Goal: Task Accomplishment & Management: Manage account settings

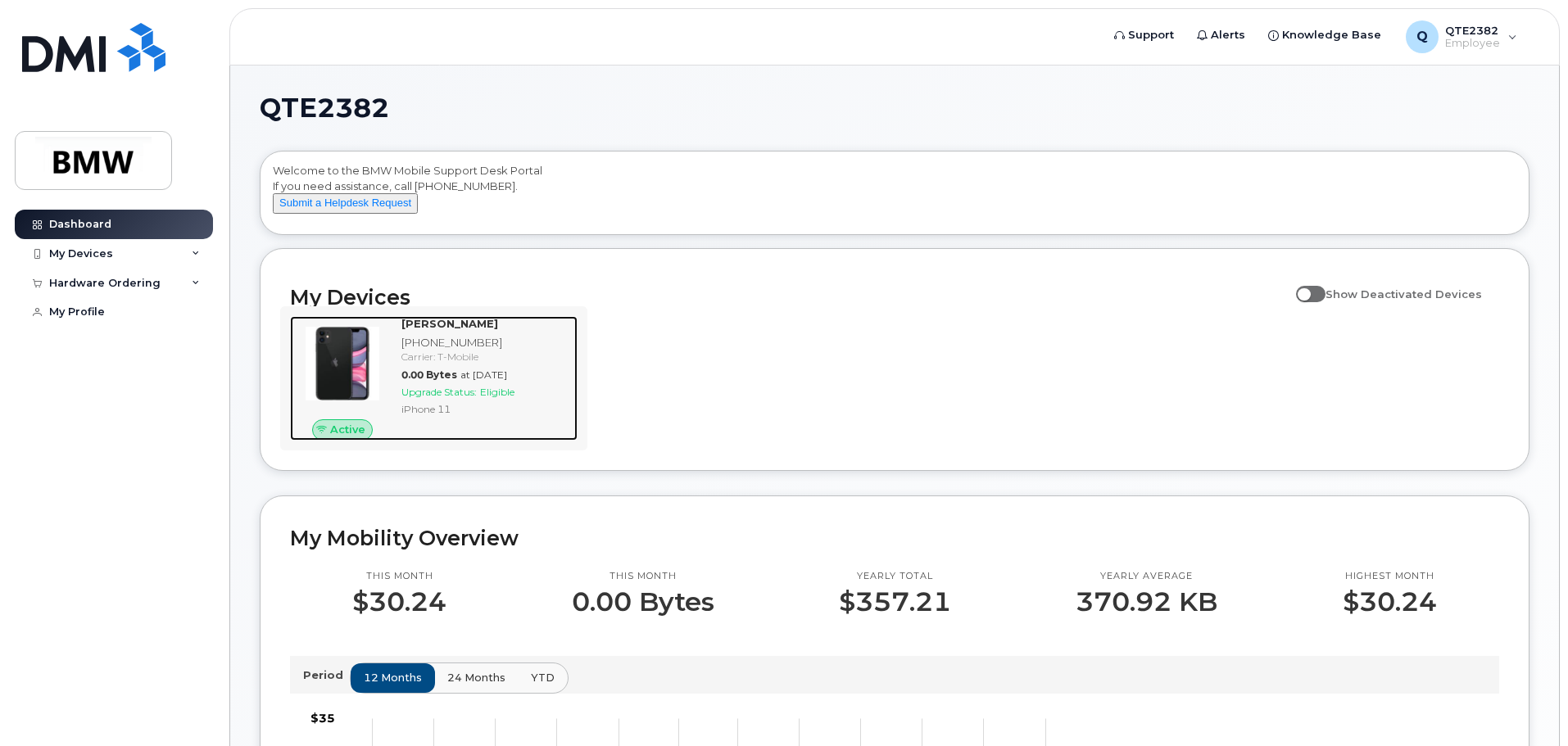
click at [466, 416] on div "iPhone 11" at bounding box center [485, 409] width 169 height 14
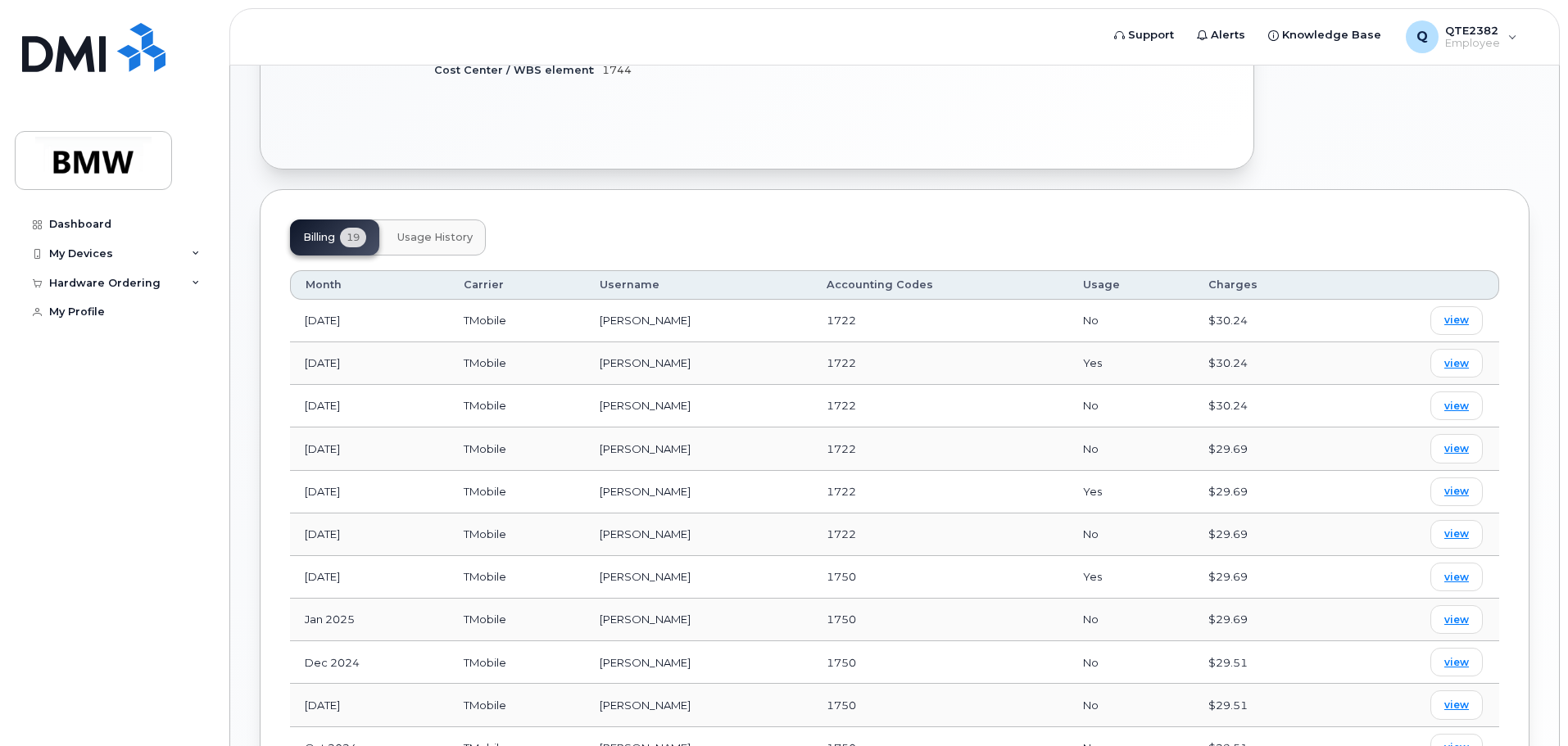
scroll to position [573, 0]
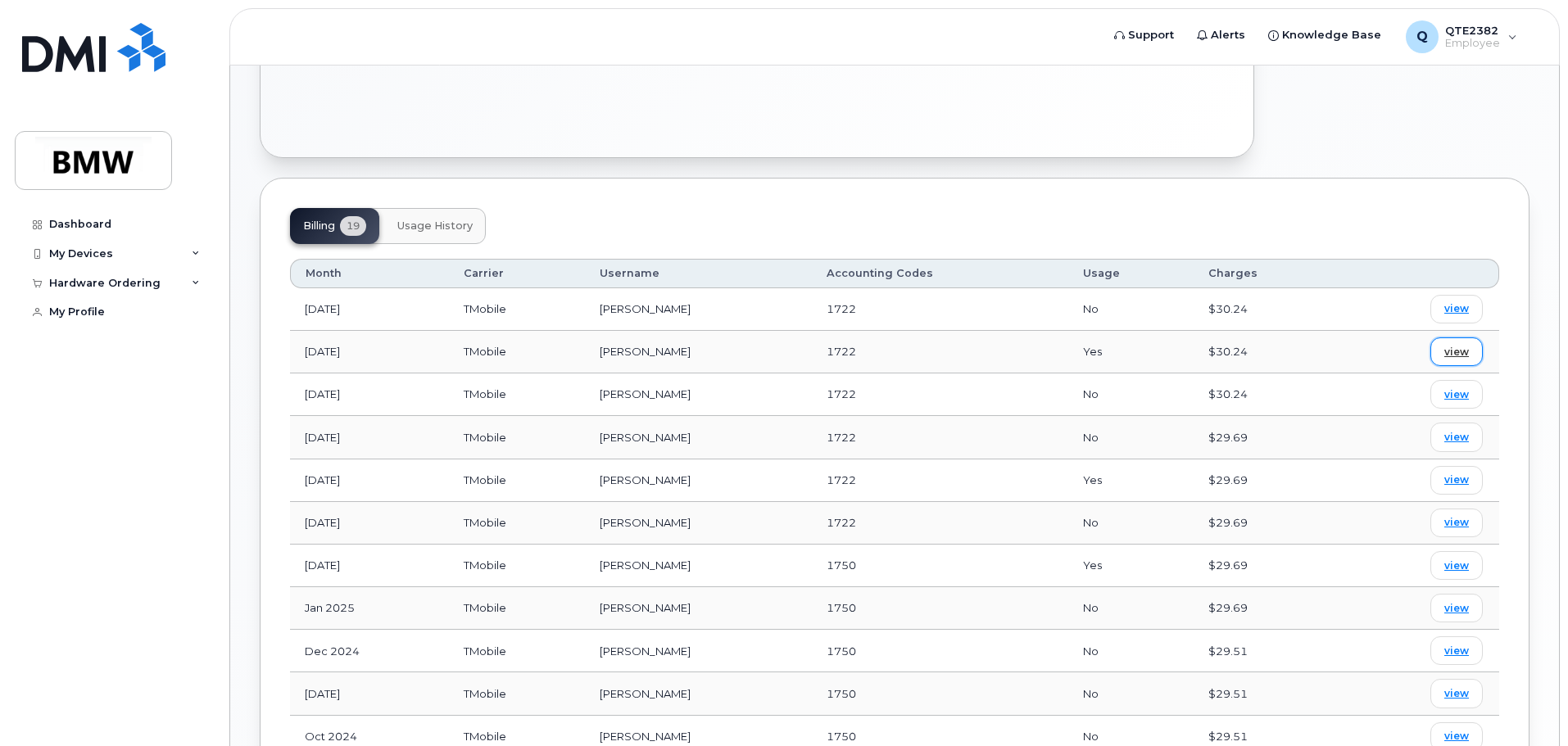
click at [1455, 345] on link "view" at bounding box center [1456, 351] width 53 height 28
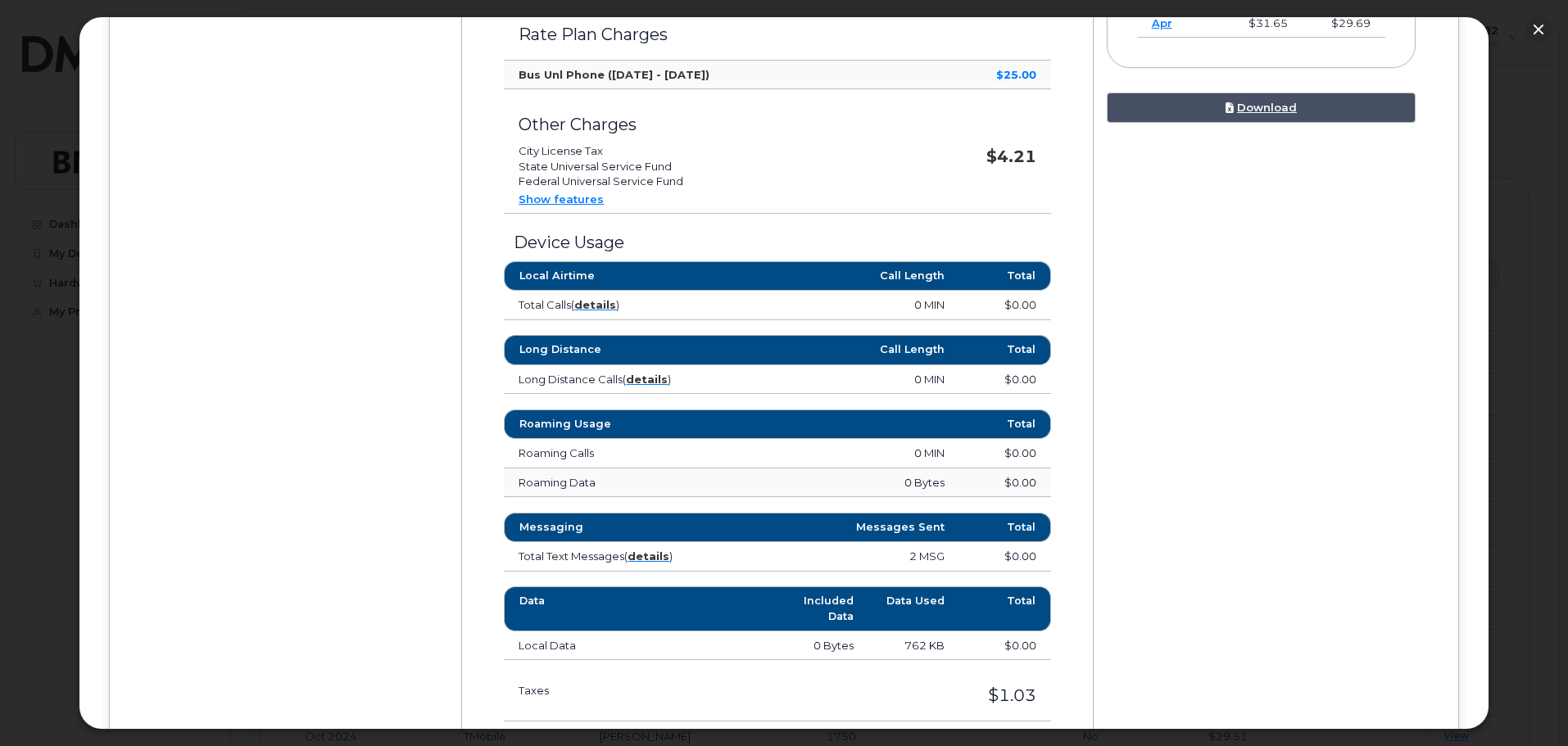
scroll to position [655, 0]
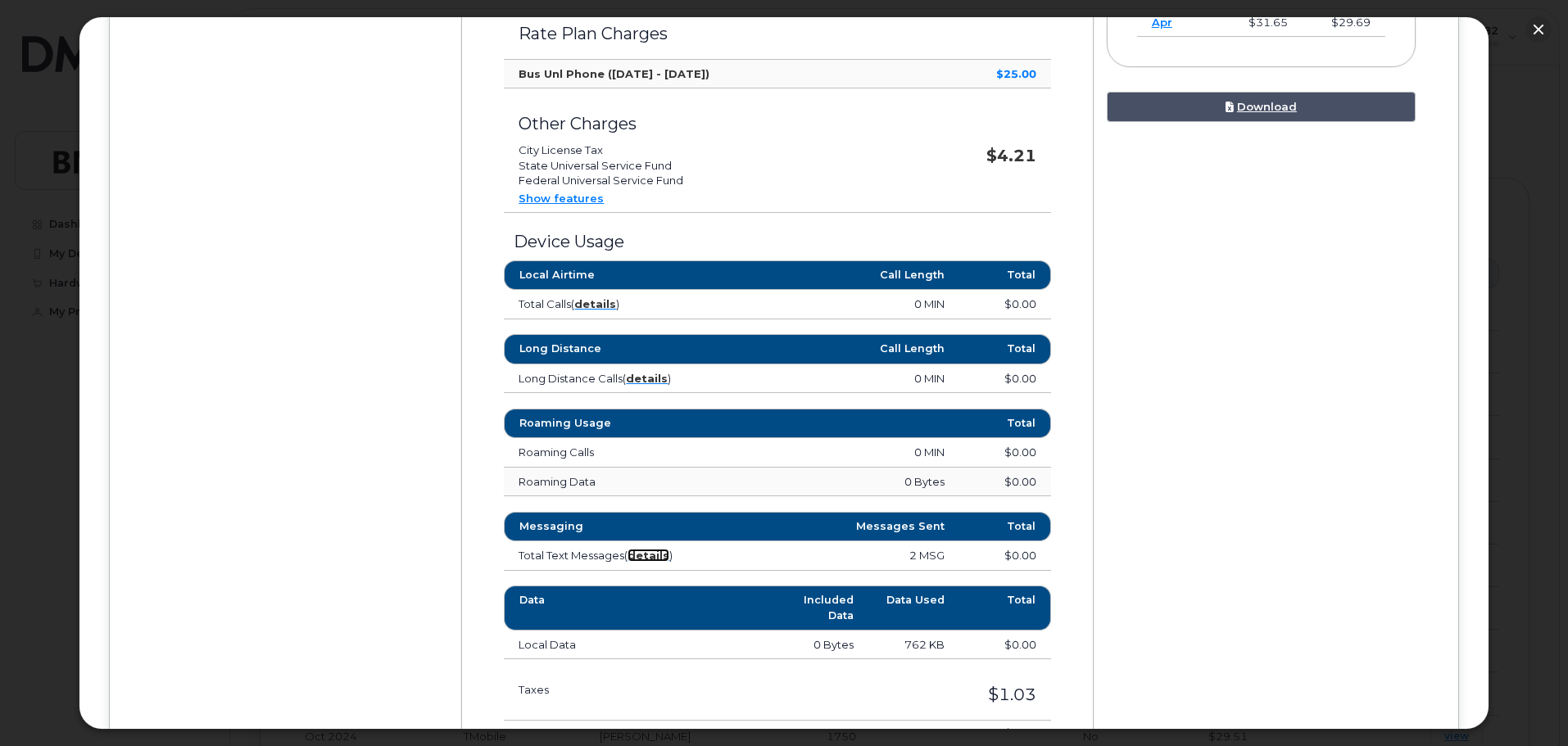
click at [657, 551] on strong "details" at bounding box center [649, 554] width 42 height 13
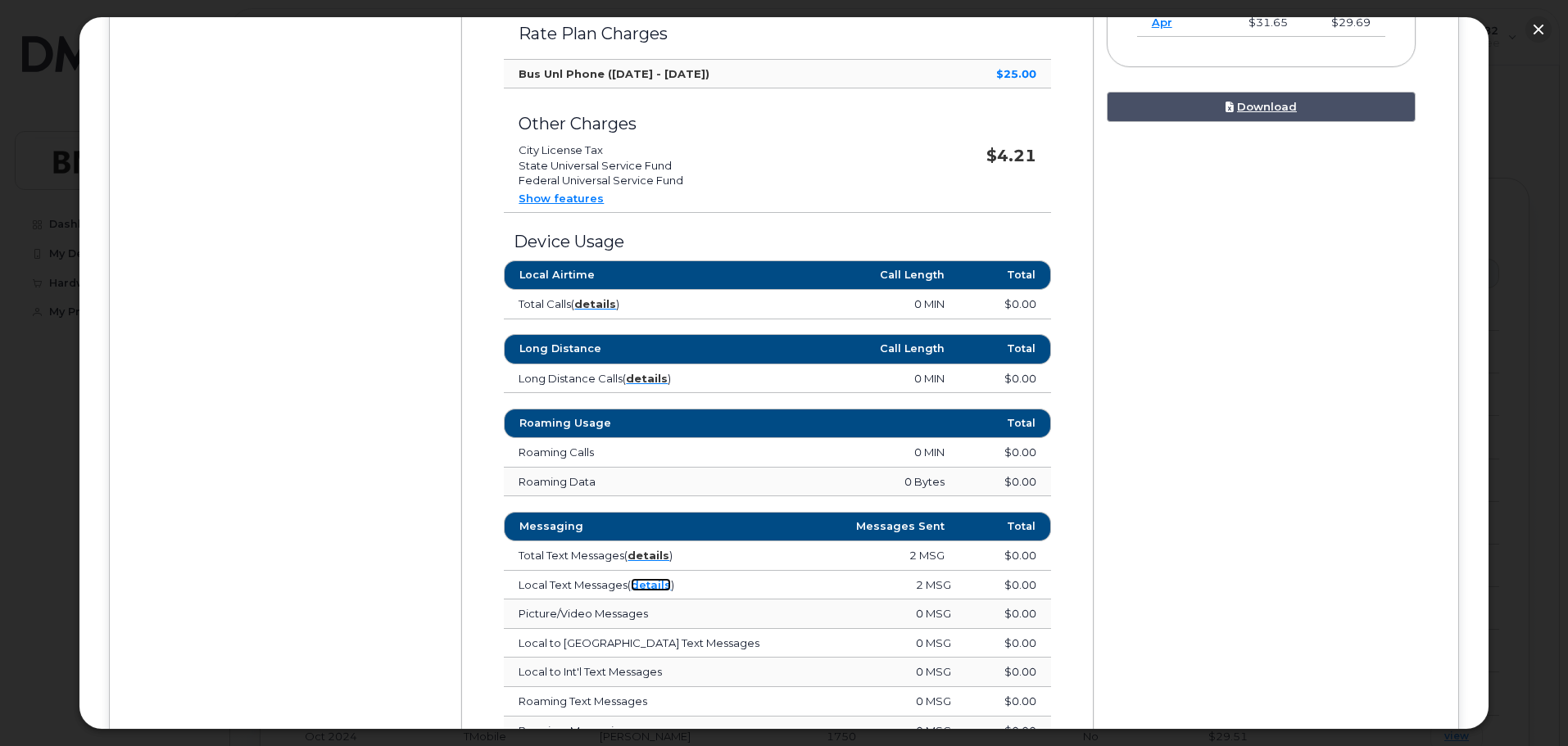
click at [649, 584] on link "details" at bounding box center [650, 584] width 40 height 13
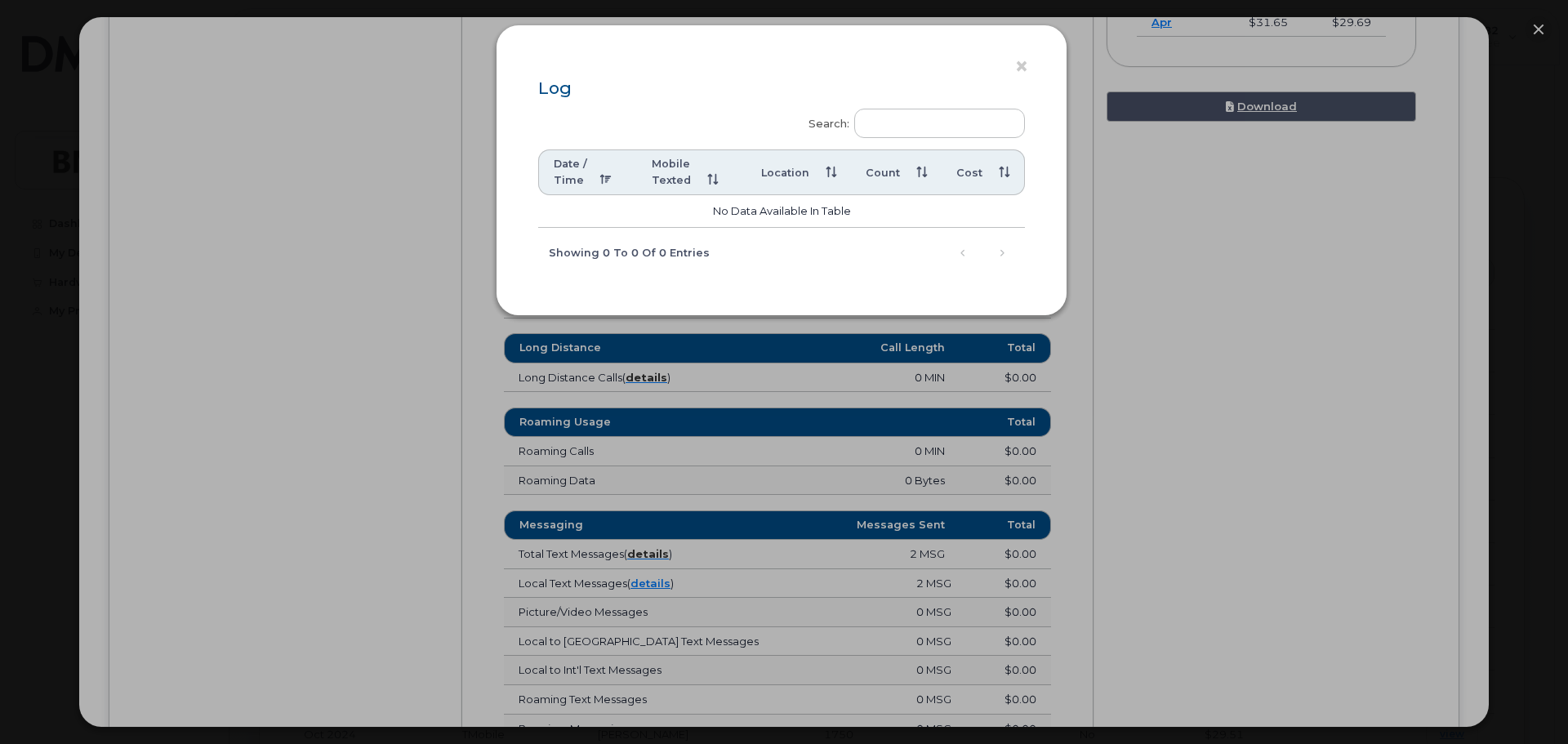
click at [1105, 325] on div "× Log Search: Date / Time Mobile Texted Location Count Cost No data available i…" at bounding box center [784, 372] width 1568 height 744
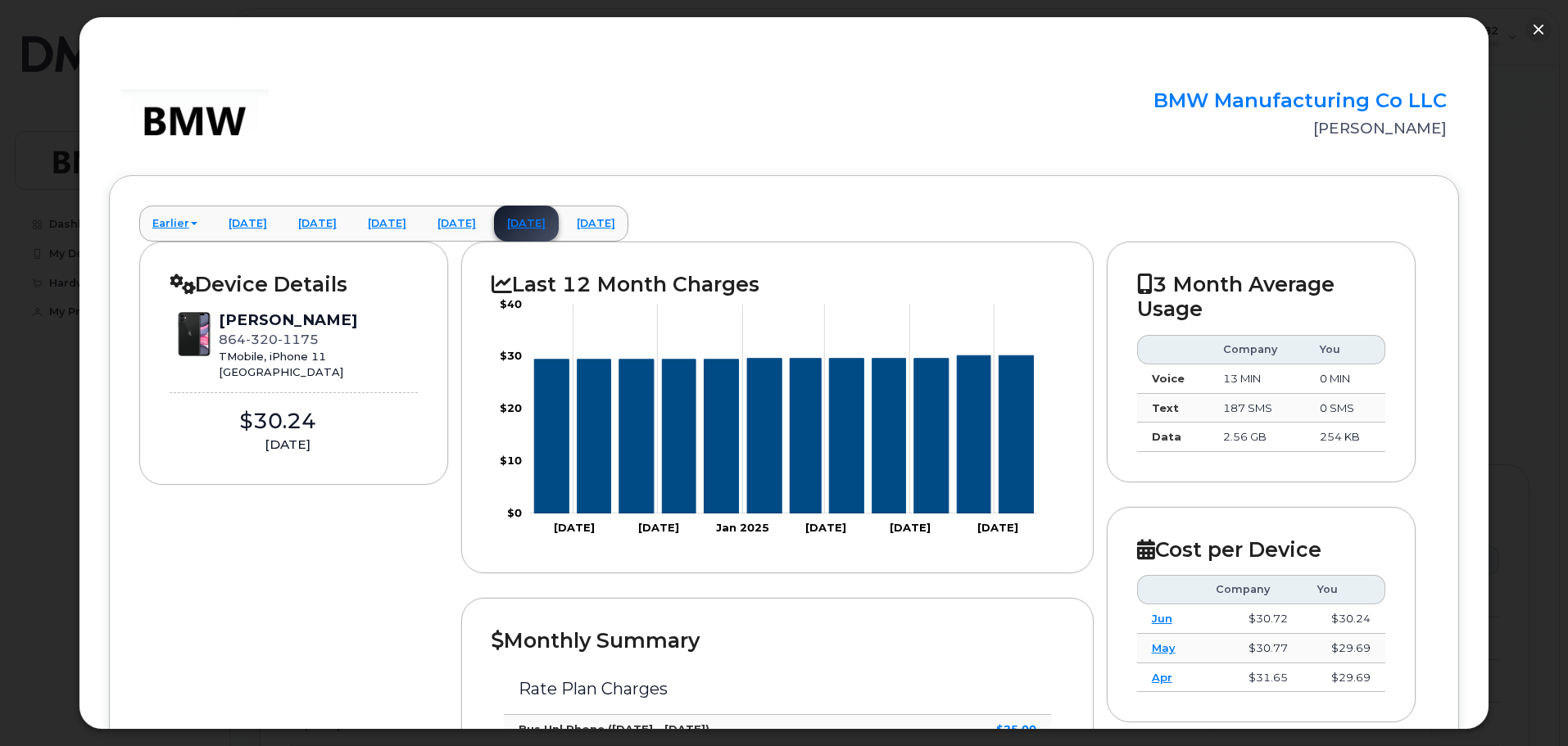
scroll to position [82, 0]
click at [1540, 25] on button "button" at bounding box center [1538, 29] width 26 height 26
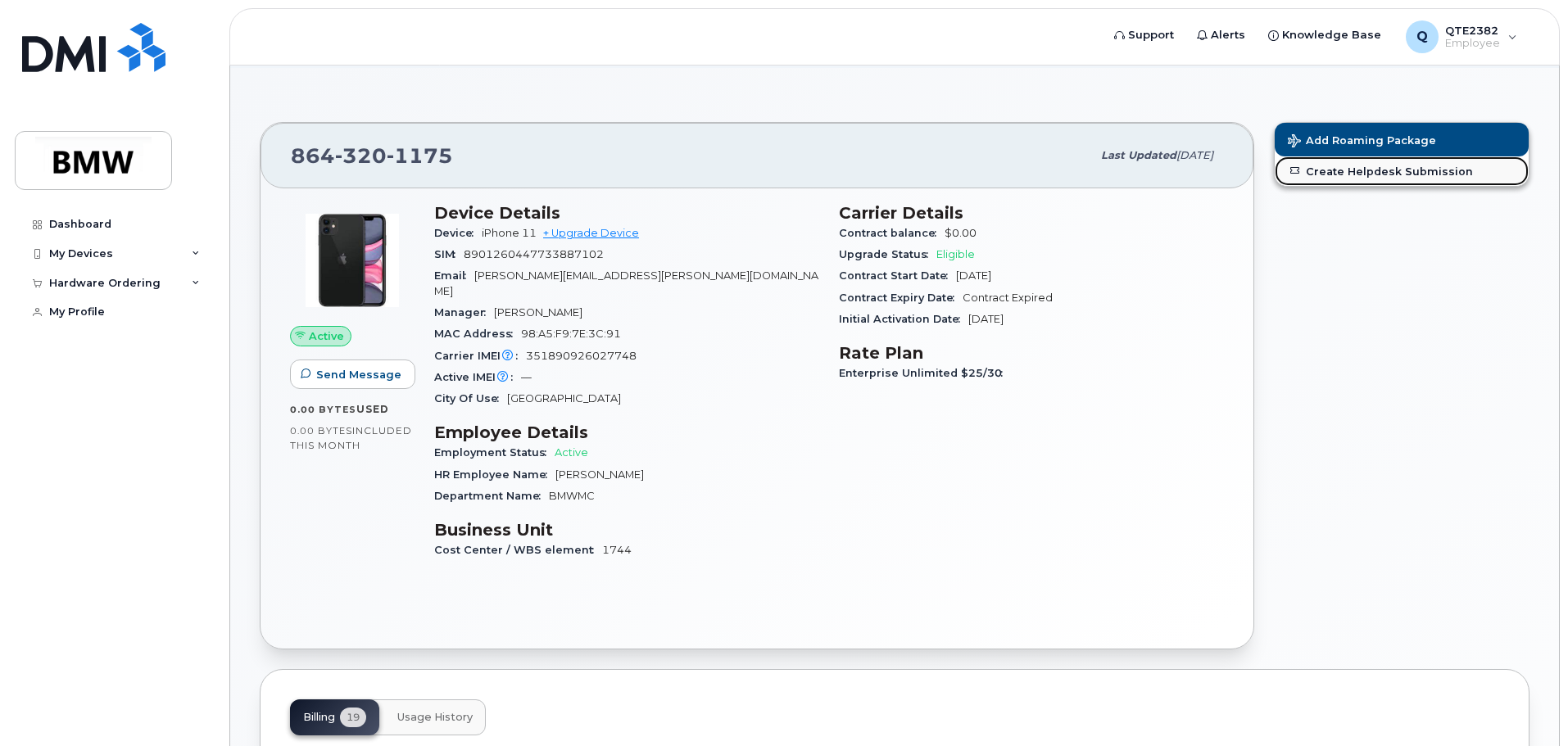
click at [1363, 172] on link "Create Helpdesk Submission" at bounding box center [1402, 171] width 254 height 29
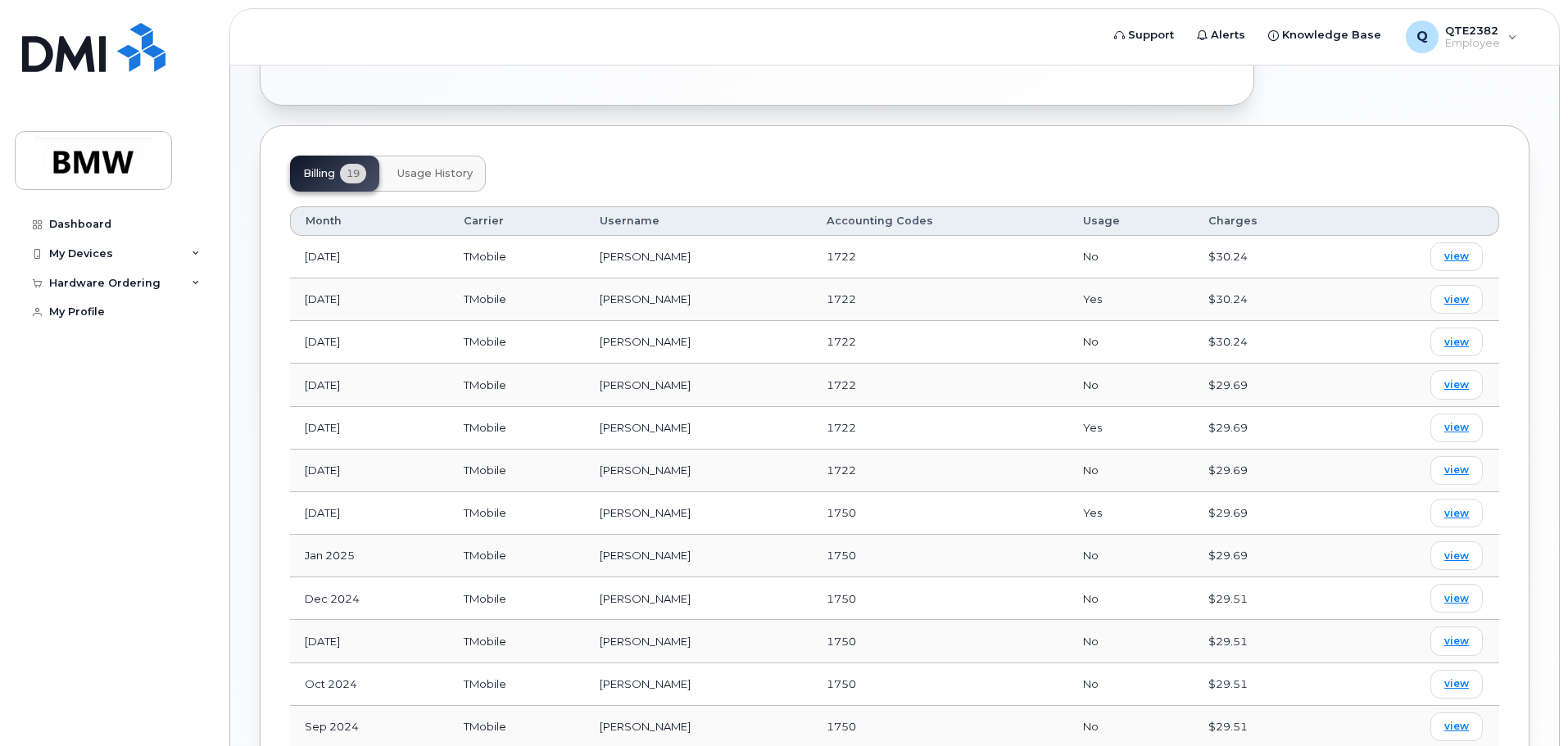
scroll to position [655, 0]
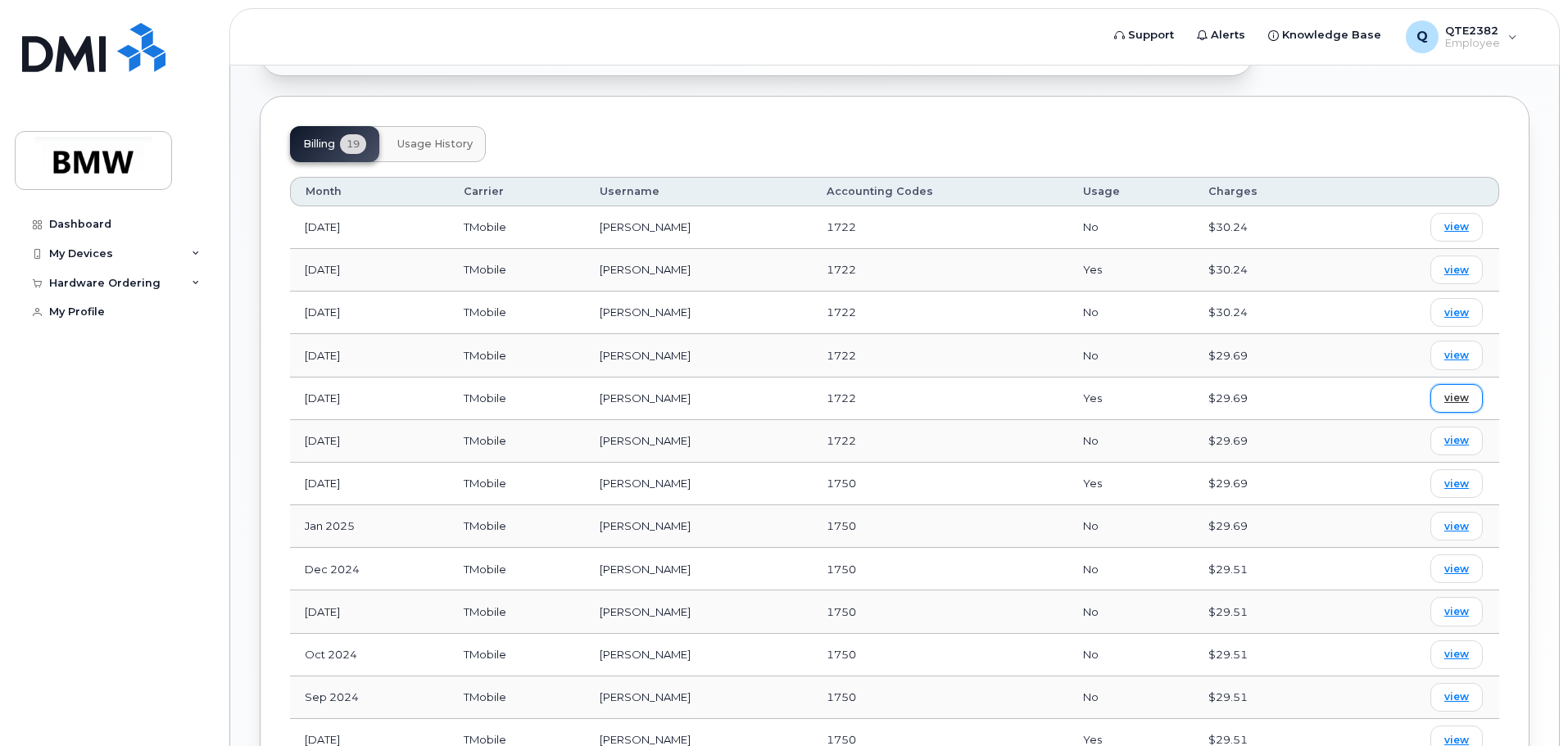
click at [1455, 390] on span "view" at bounding box center [1456, 397] width 24 height 15
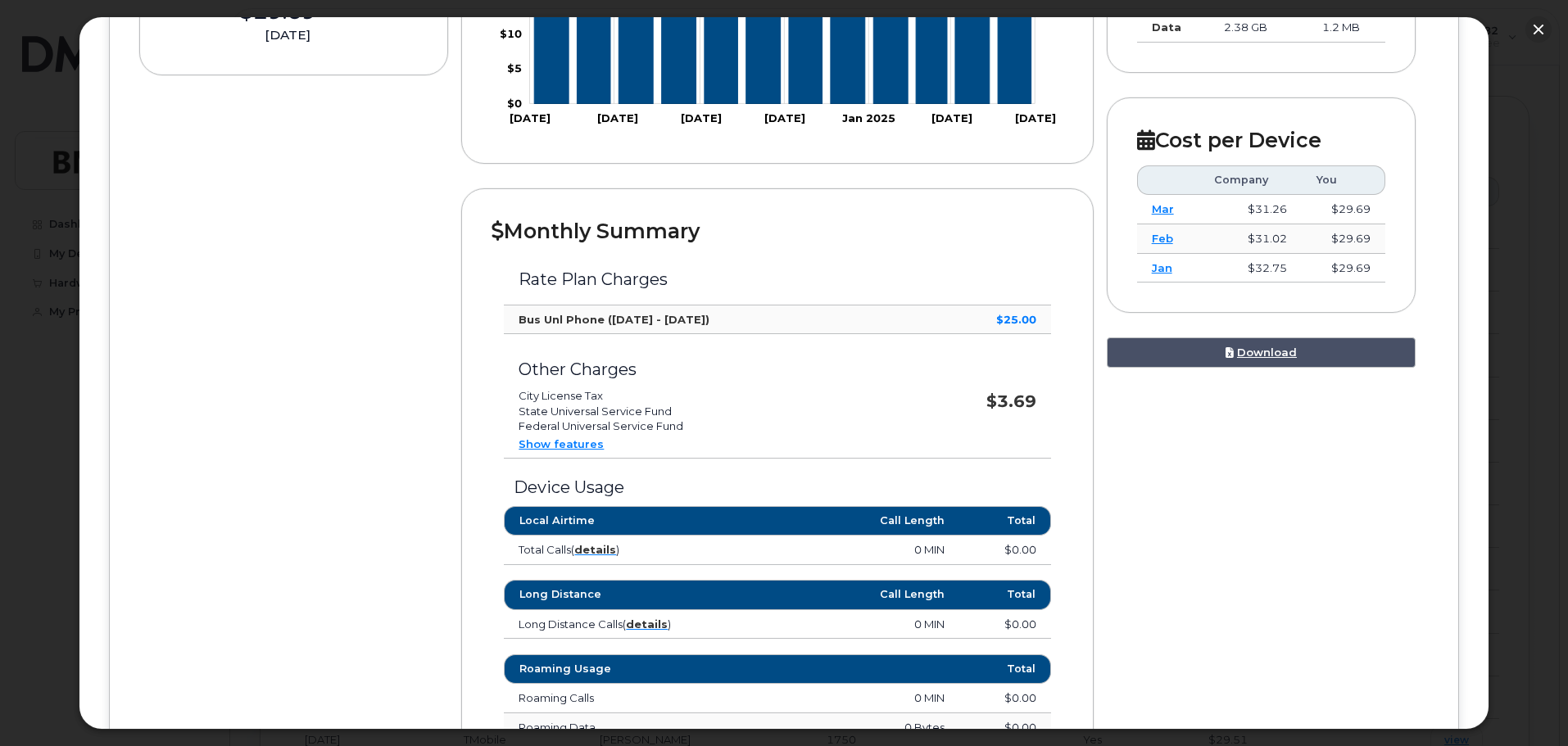
scroll to position [0, 0]
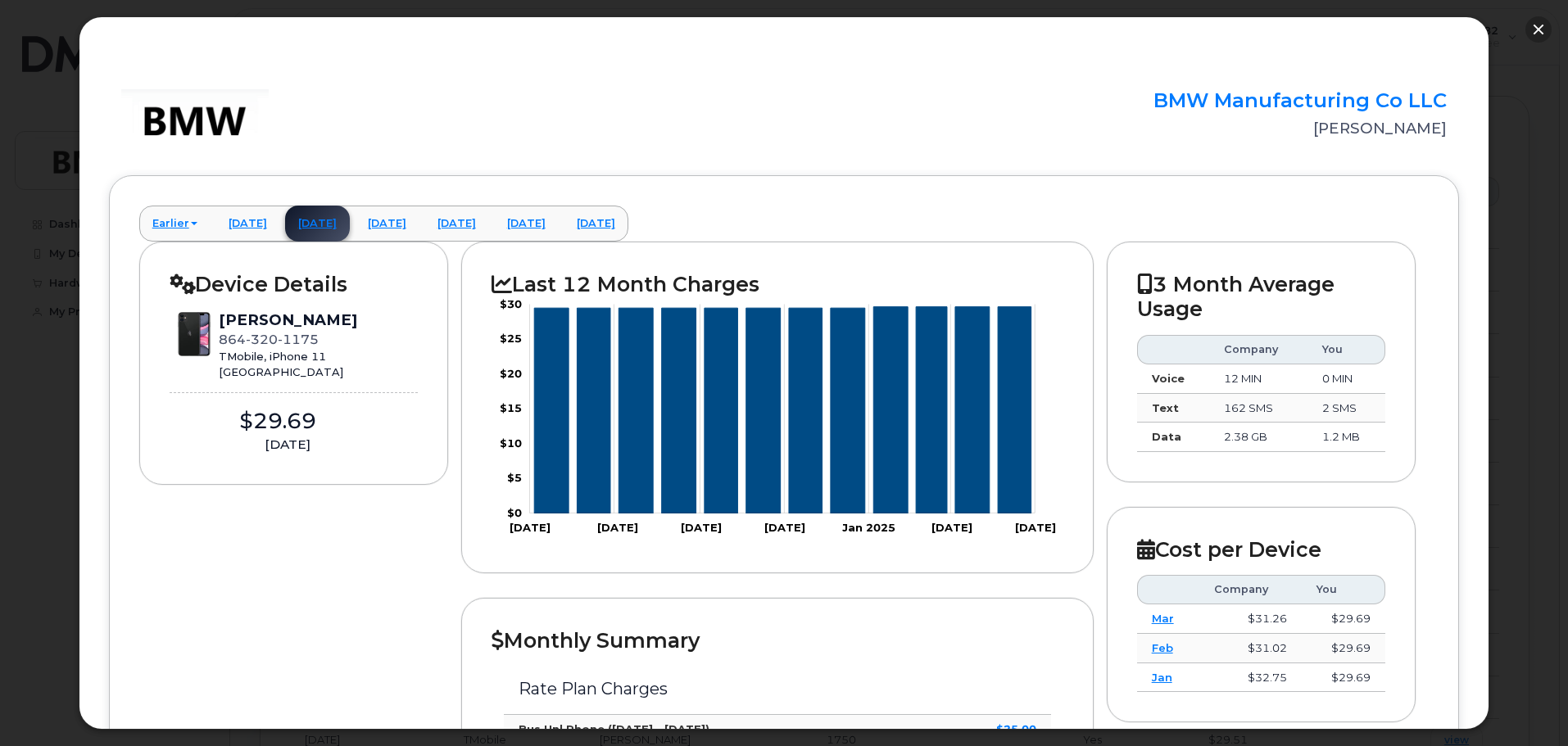
click at [1536, 32] on button "button" at bounding box center [1538, 29] width 26 height 26
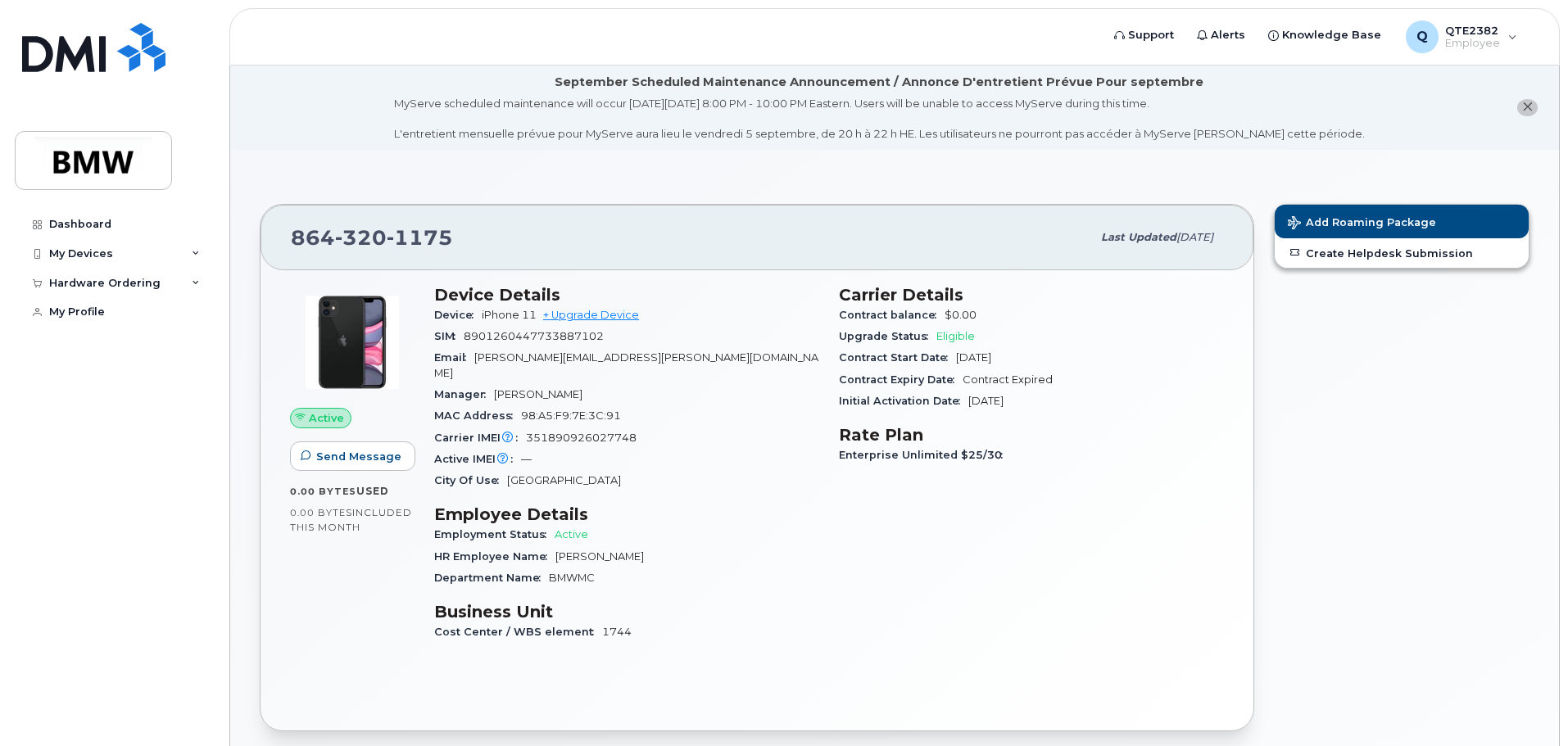
click at [323, 425] on span "Active" at bounding box center [327, 418] width 35 height 16
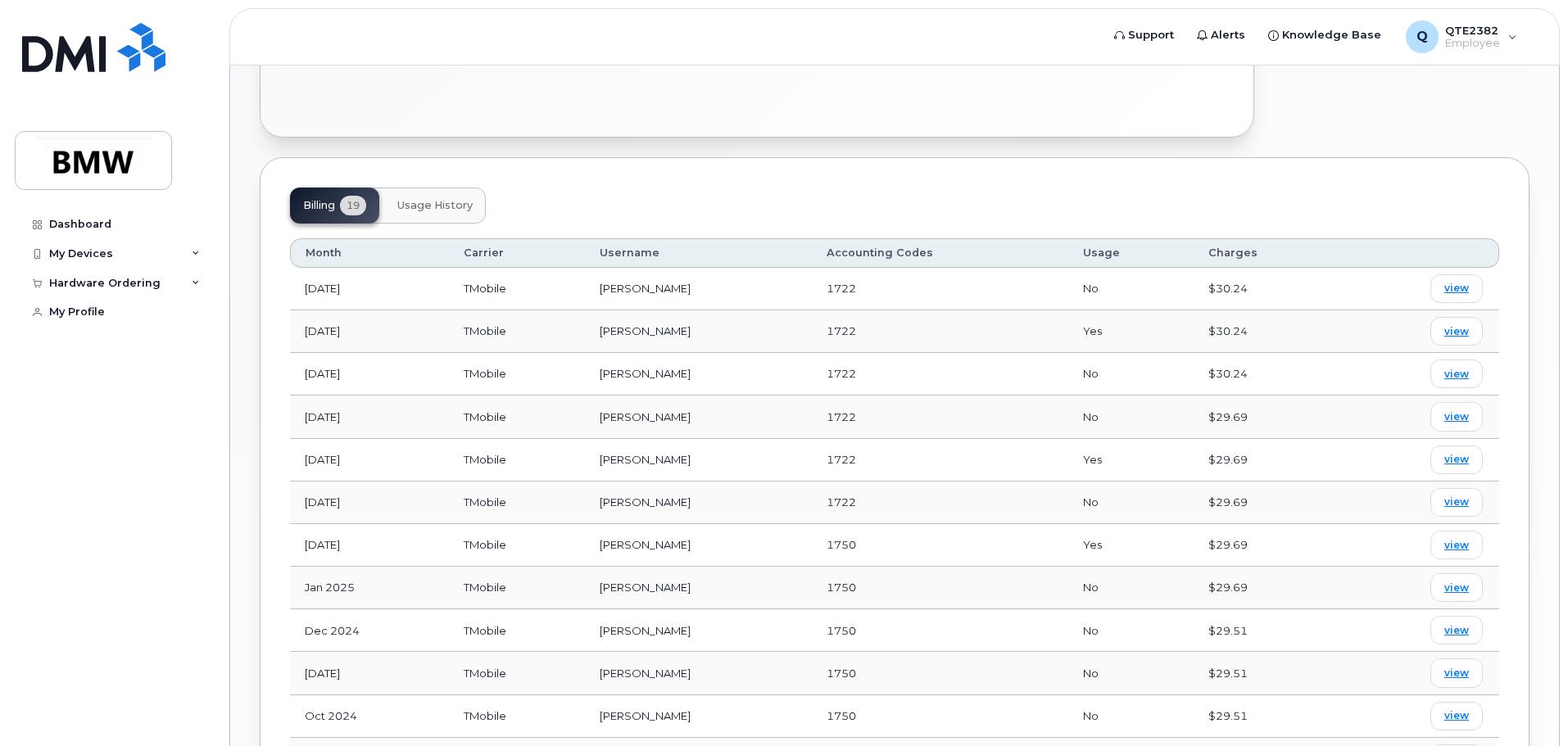
scroll to position [548, 0]
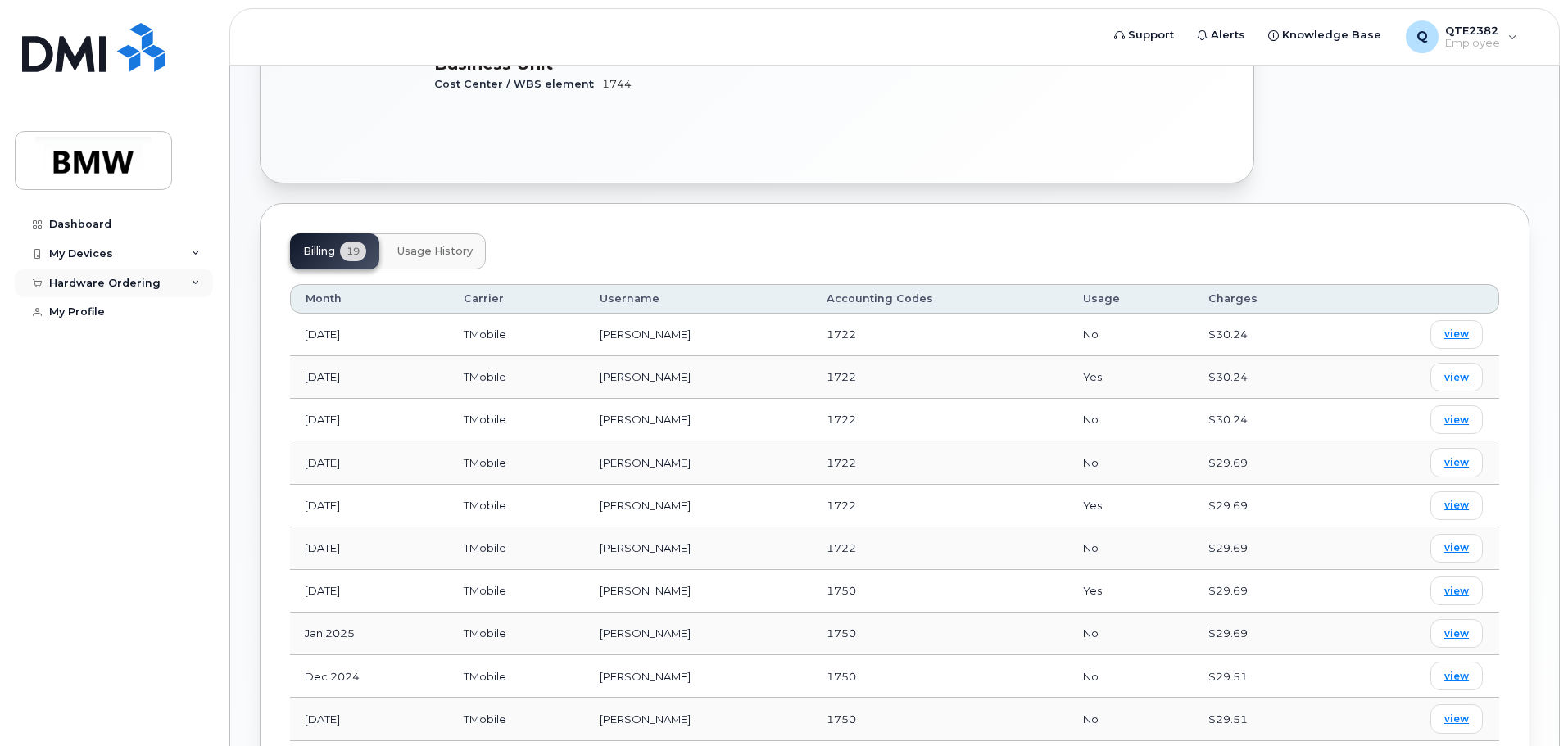
click at [132, 281] on div "Hardware Ordering" at bounding box center [105, 283] width 112 height 13
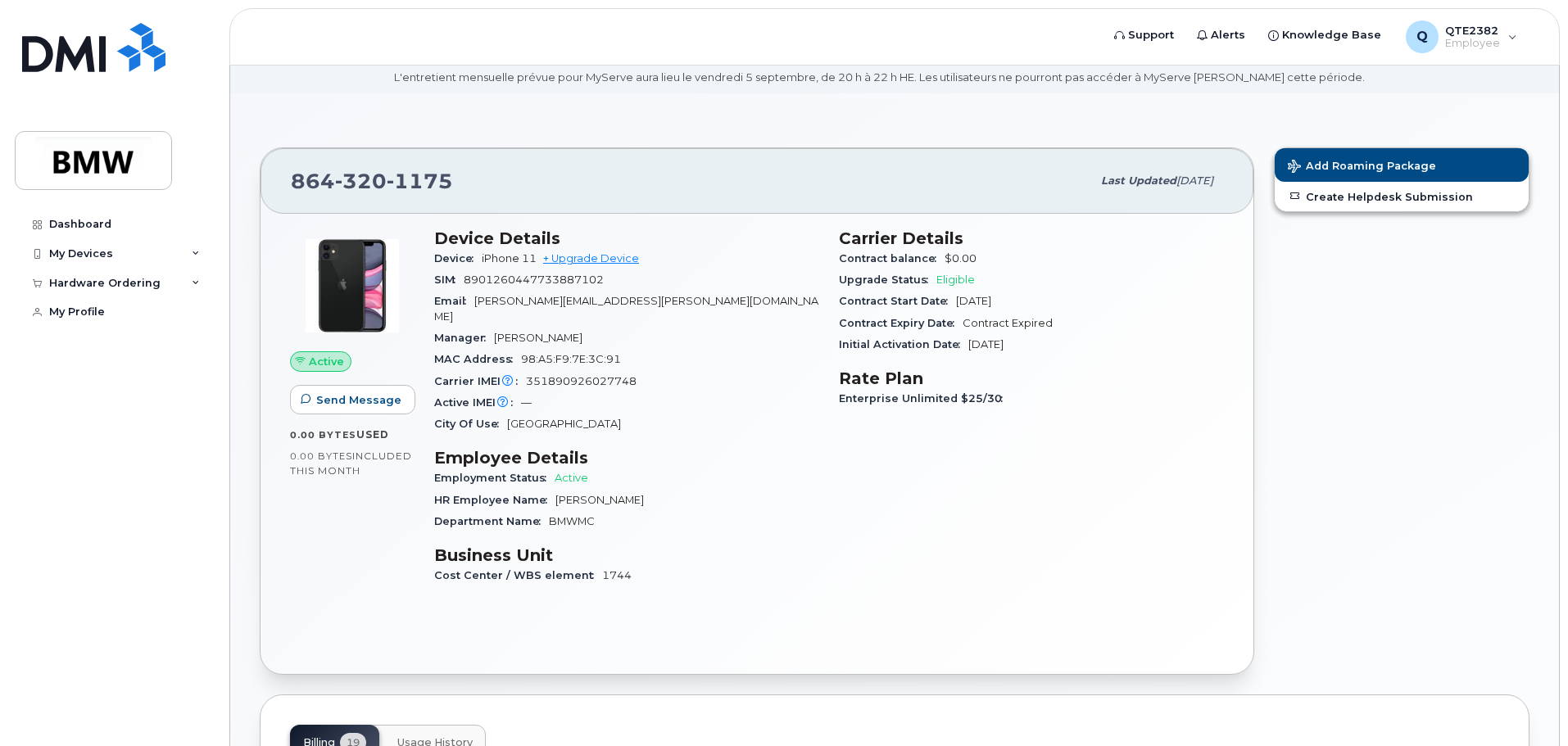
scroll to position [0, 0]
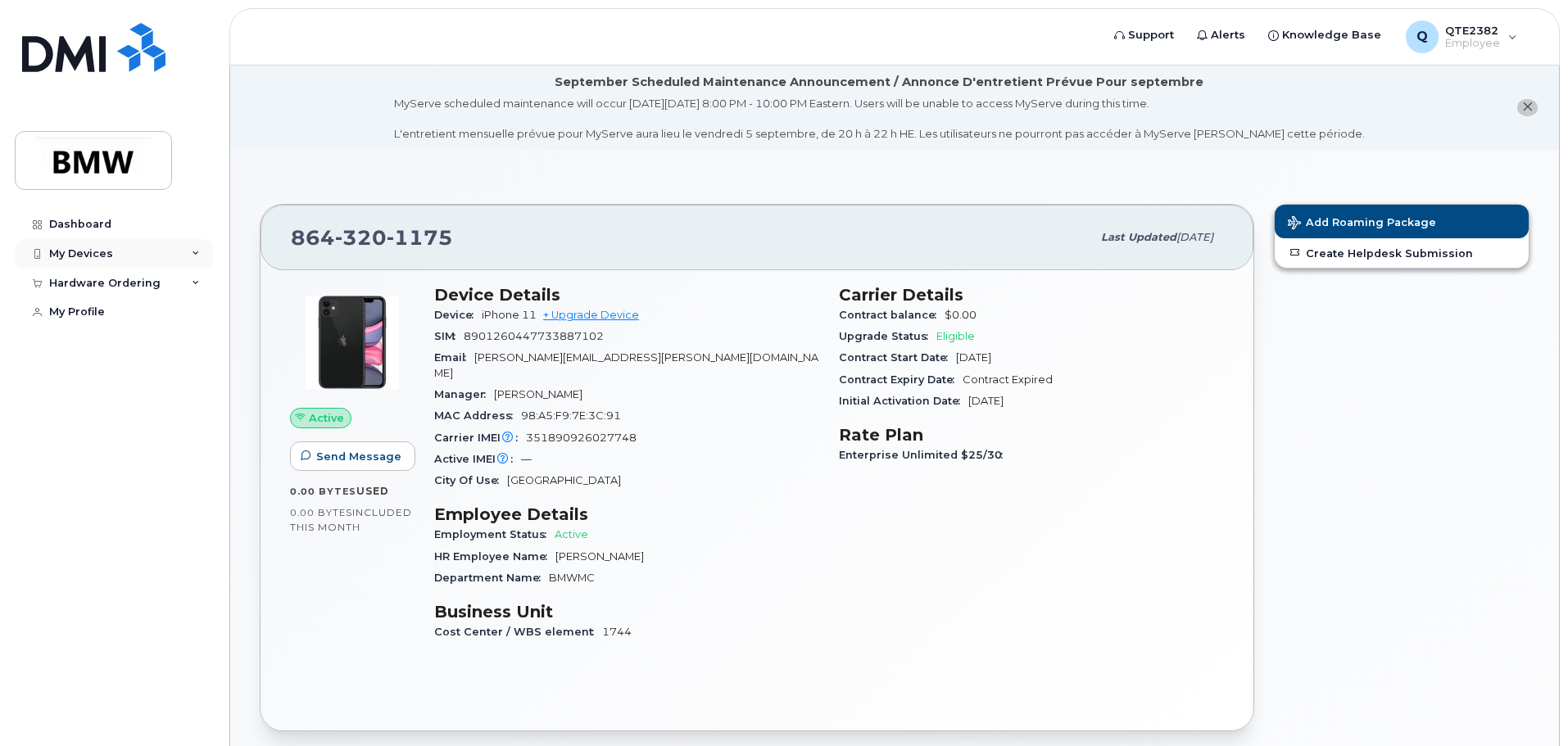
click at [149, 260] on div "My Devices" at bounding box center [113, 254] width 199 height 29
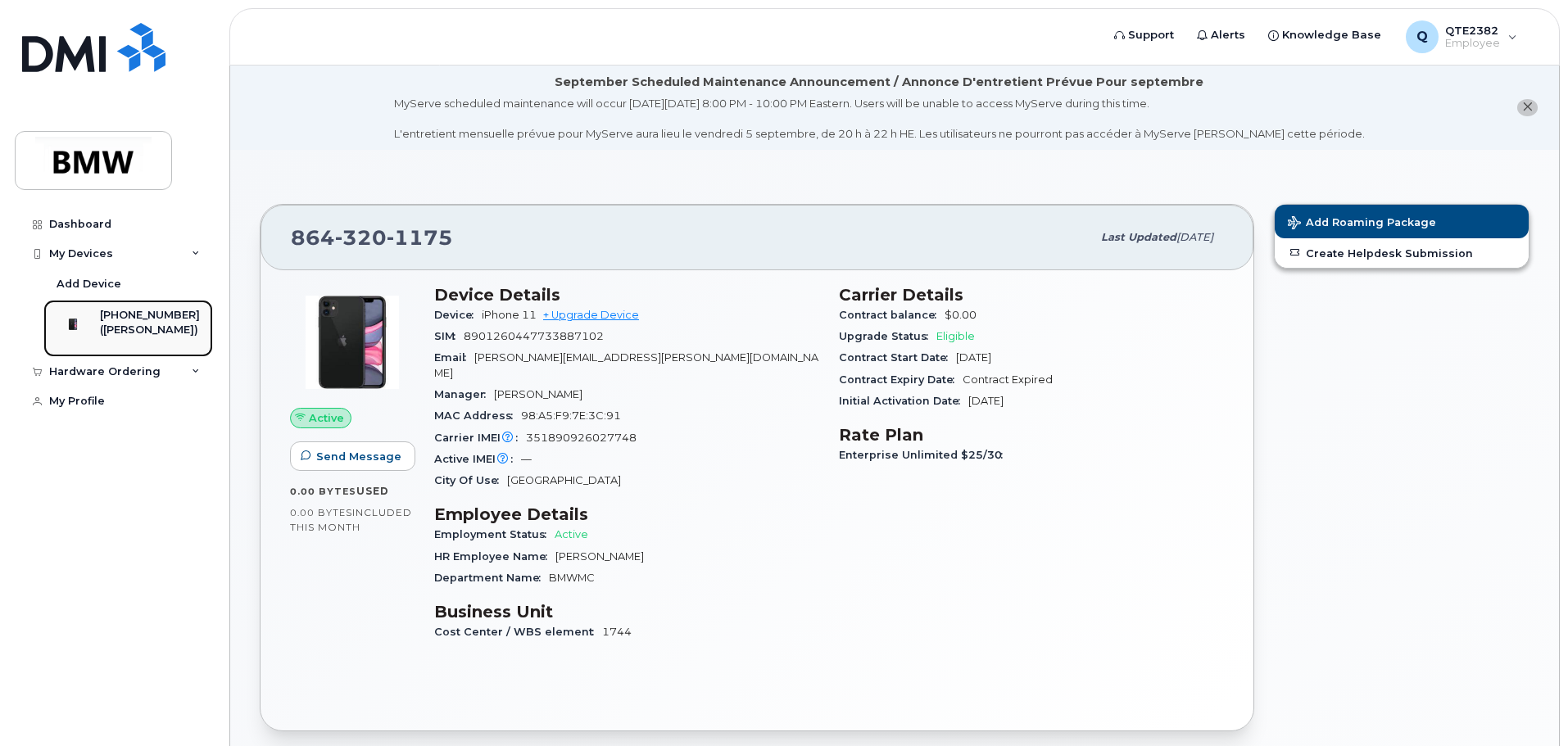
click at [160, 329] on div "([PERSON_NAME])" at bounding box center [150, 329] width 100 height 15
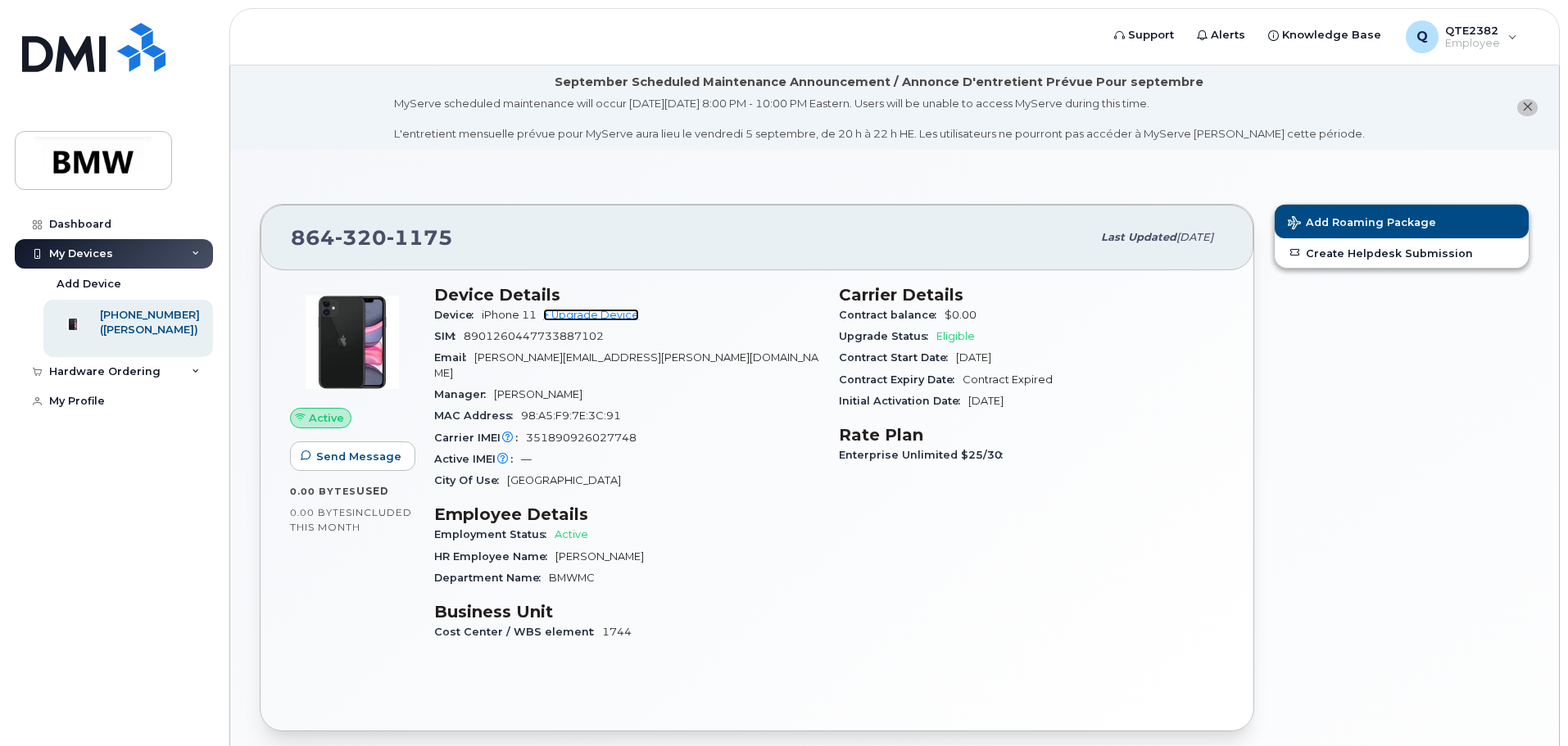
click at [609, 317] on link "+ Upgrade Device" at bounding box center [591, 315] width 96 height 13
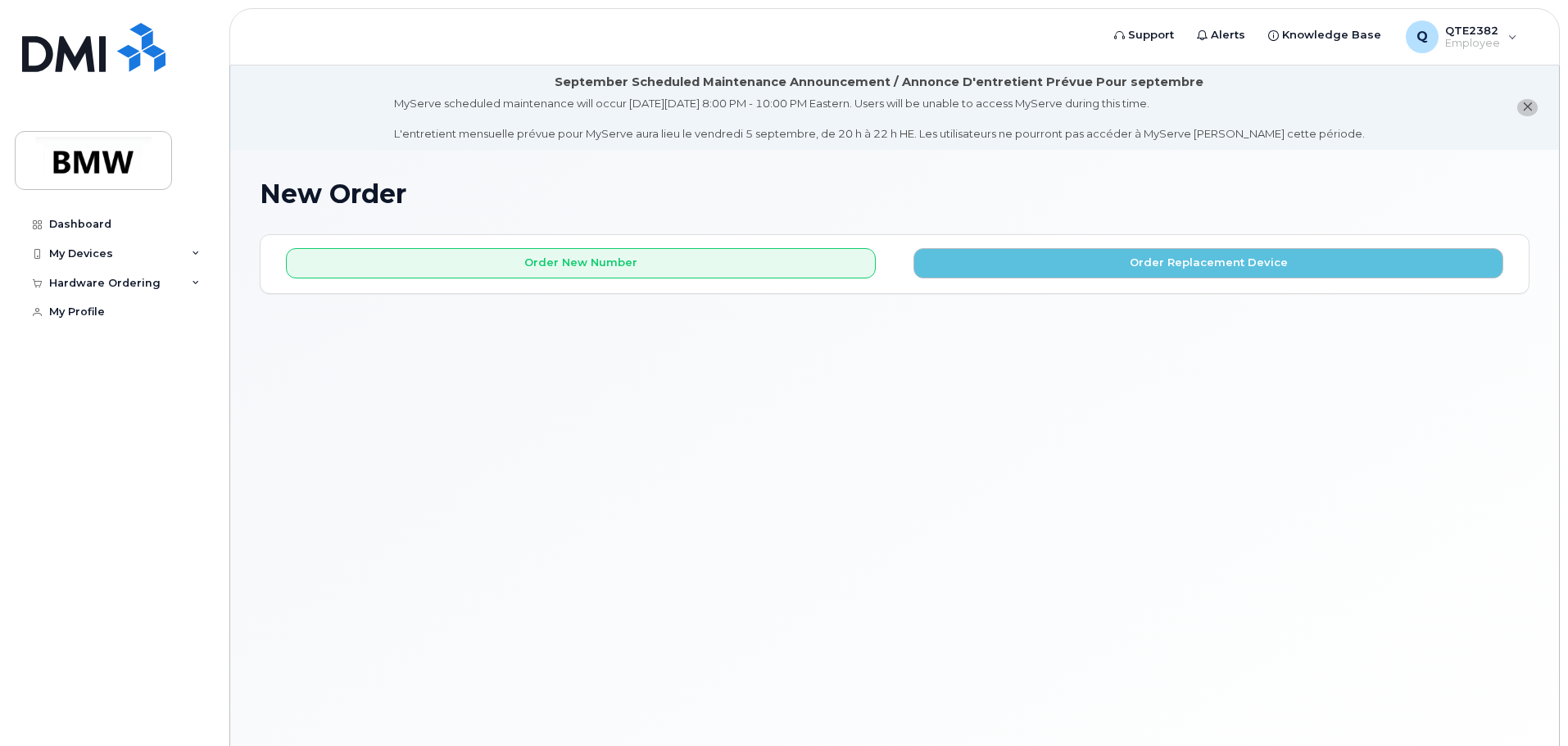
click at [1536, 108] on button "close notification" at bounding box center [1527, 108] width 21 height 18
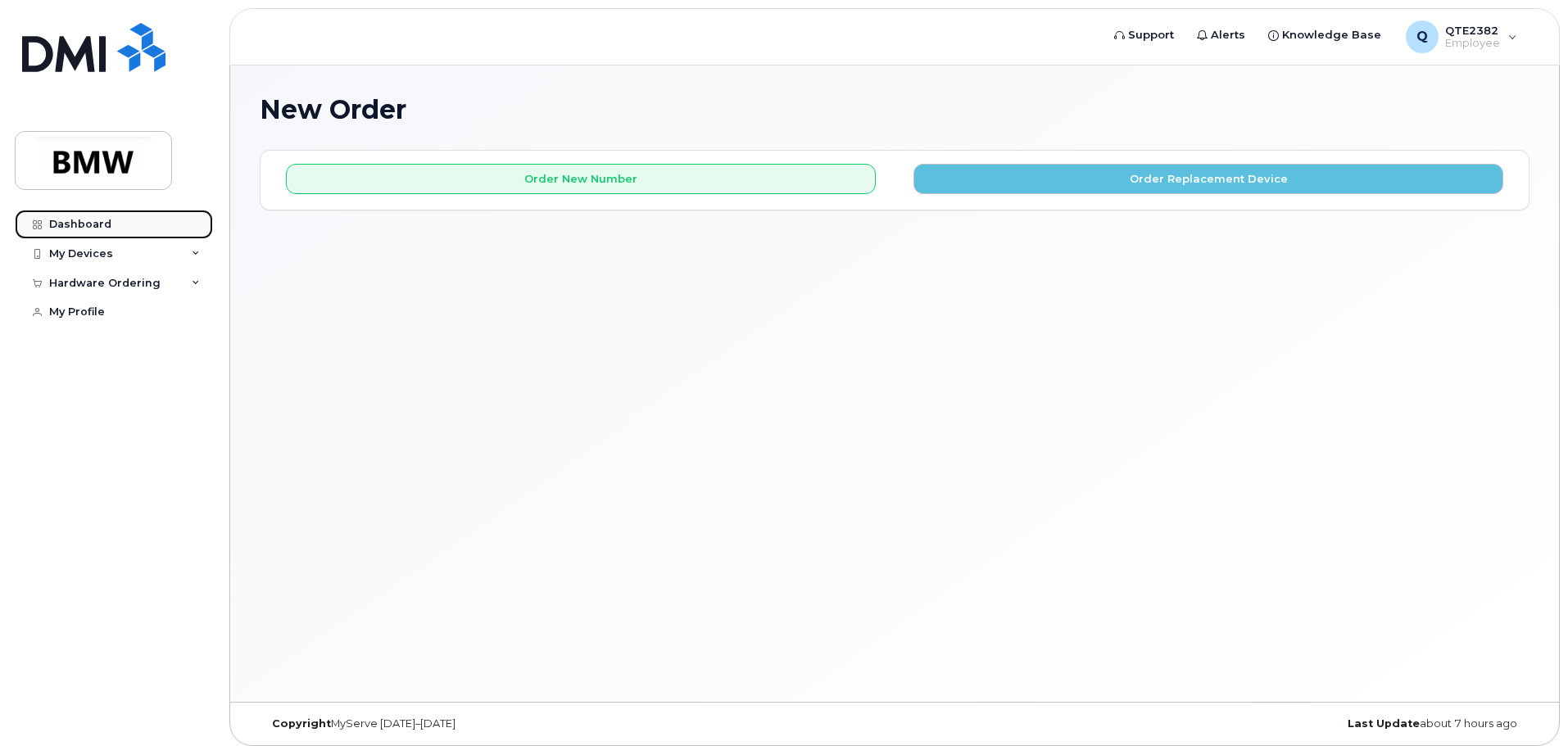
click at [112, 225] on link "Dashboard" at bounding box center [113, 224] width 199 height 29
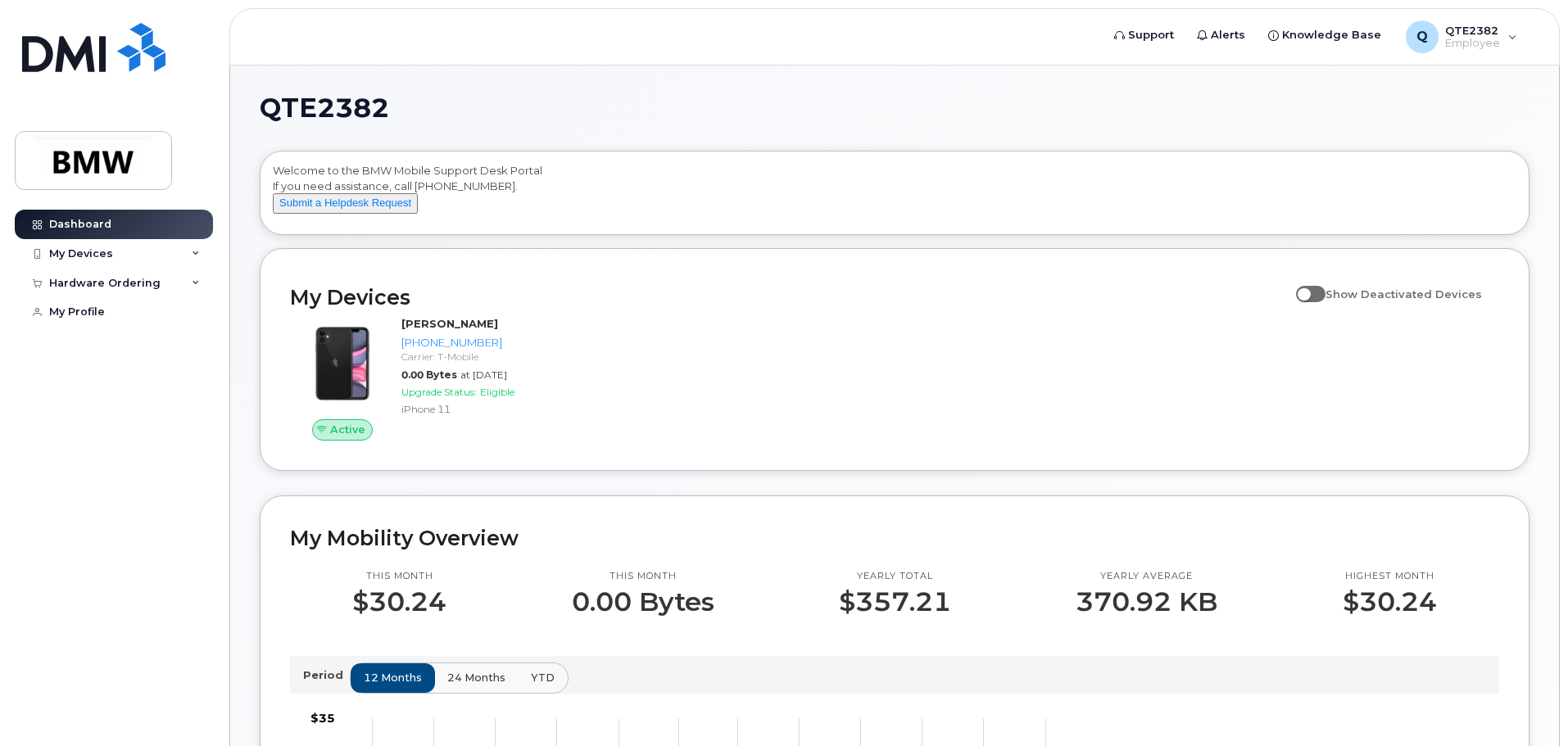
click at [1325, 302] on span at bounding box center [1311, 293] width 29 height 17
click at [1309, 291] on input "Show Deactivated Devices" at bounding box center [1302, 285] width 13 height 13
click at [1325, 302] on span at bounding box center [1311, 293] width 29 height 17
click at [1309, 291] on input "Show Deactivated Devices" at bounding box center [1302, 285] width 13 height 13
checkbox input "false"
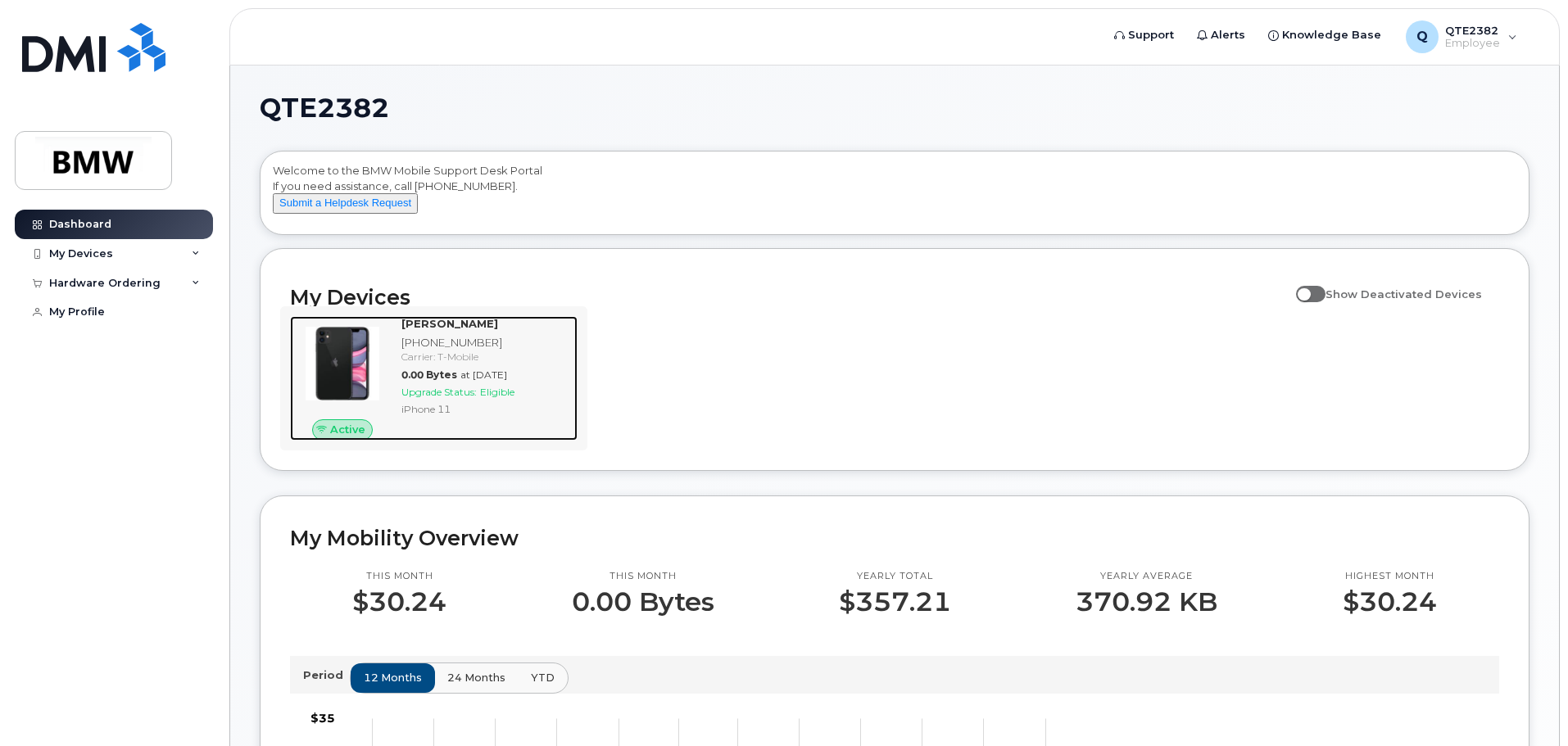
click at [400, 441] on div "Daniel Schillizzi 864-320-1175 Carrier: T-Mobile 0.00 Bytes at Aug 01, 2025 Upg…" at bounding box center [486, 377] width 183 height 124
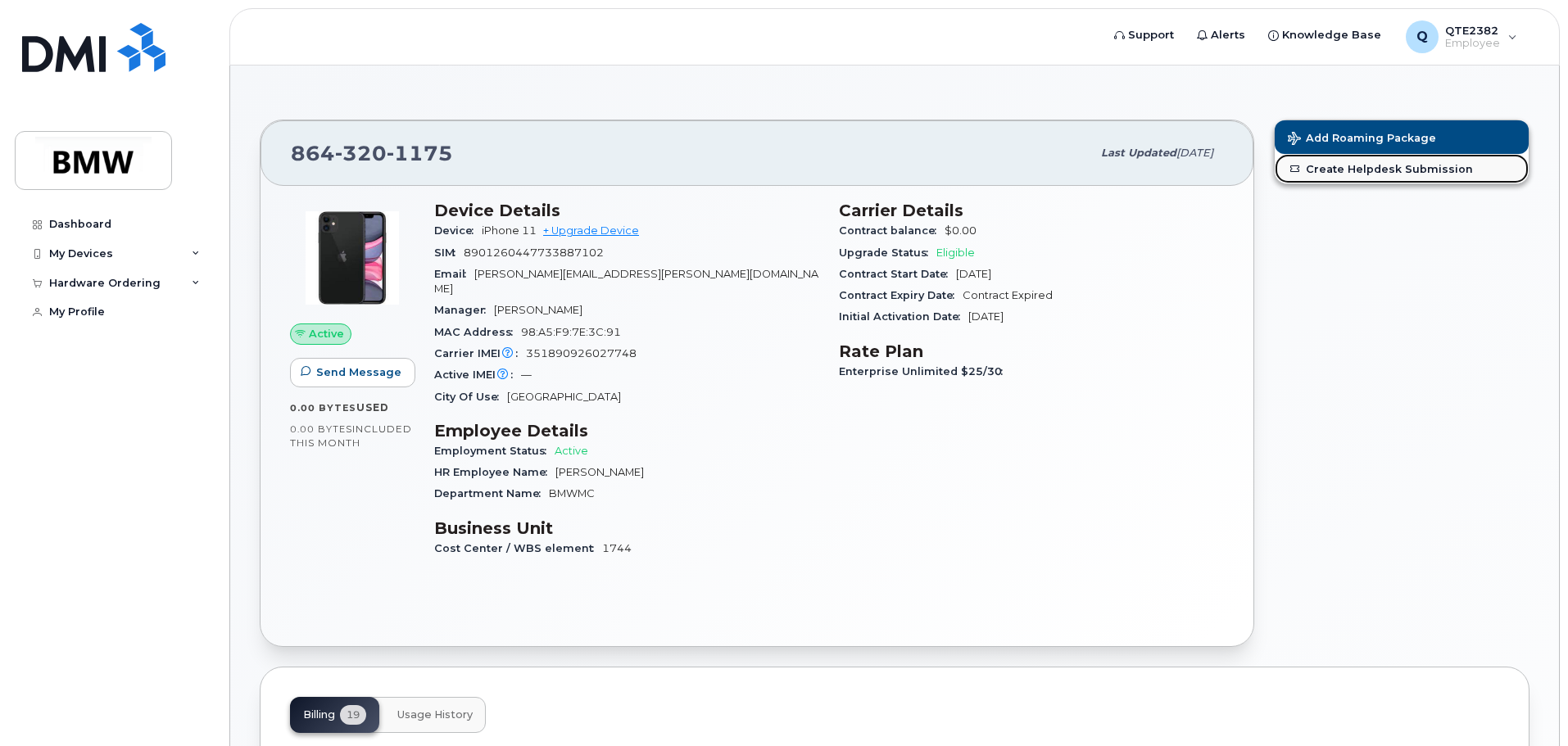
click at [1321, 173] on link "Create Helpdesk Submission" at bounding box center [1402, 168] width 254 height 29
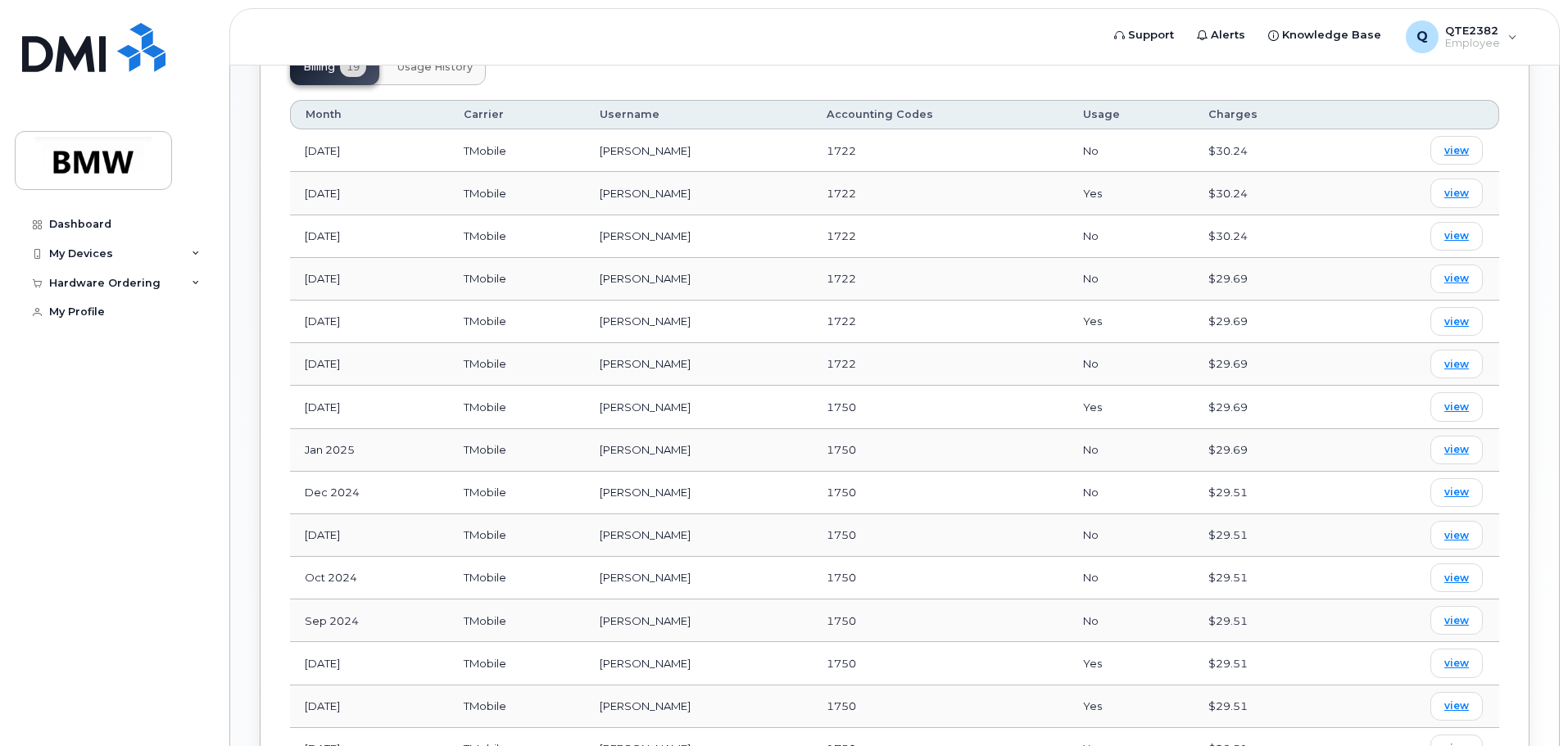
scroll to position [655, 0]
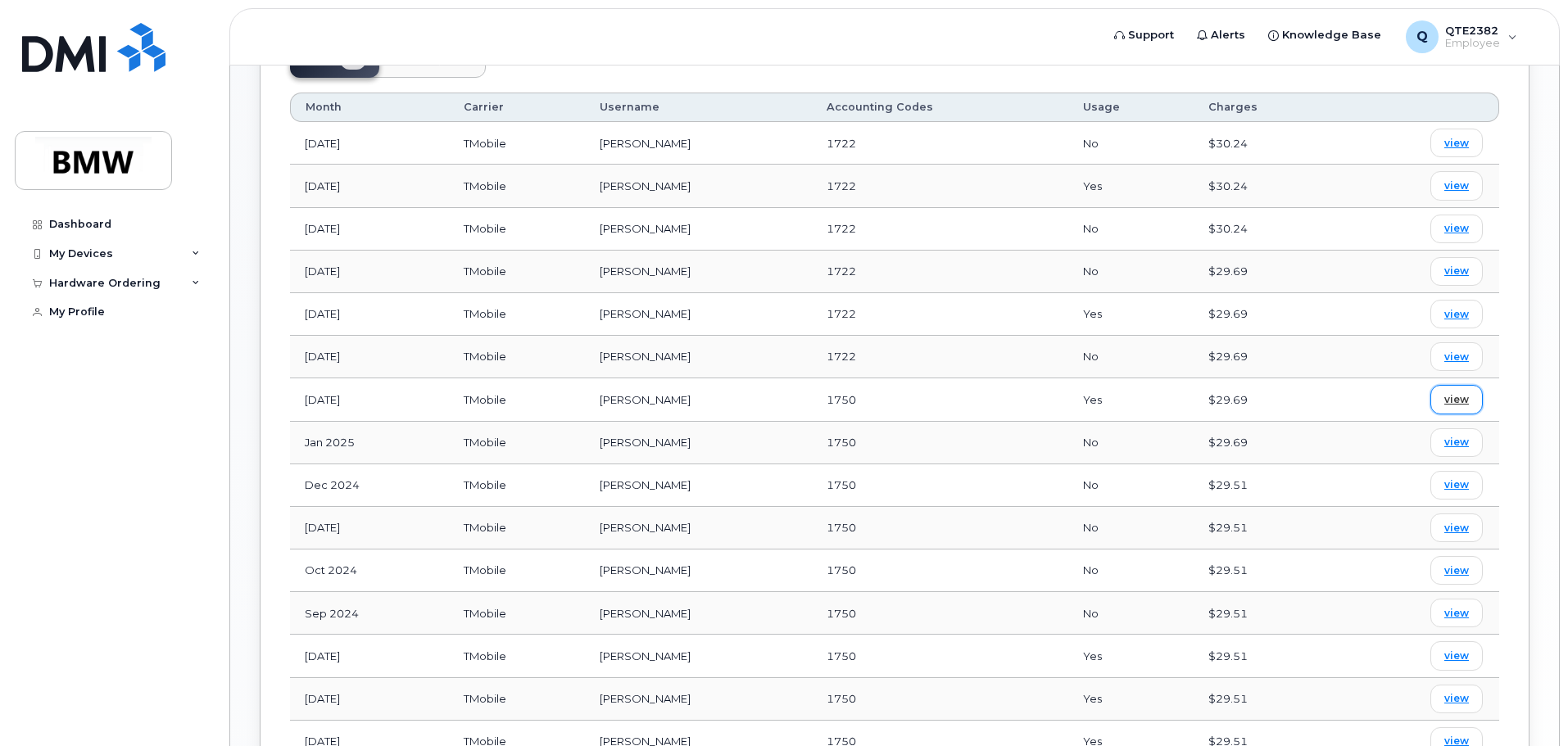
click at [1456, 392] on span "view" at bounding box center [1456, 399] width 24 height 15
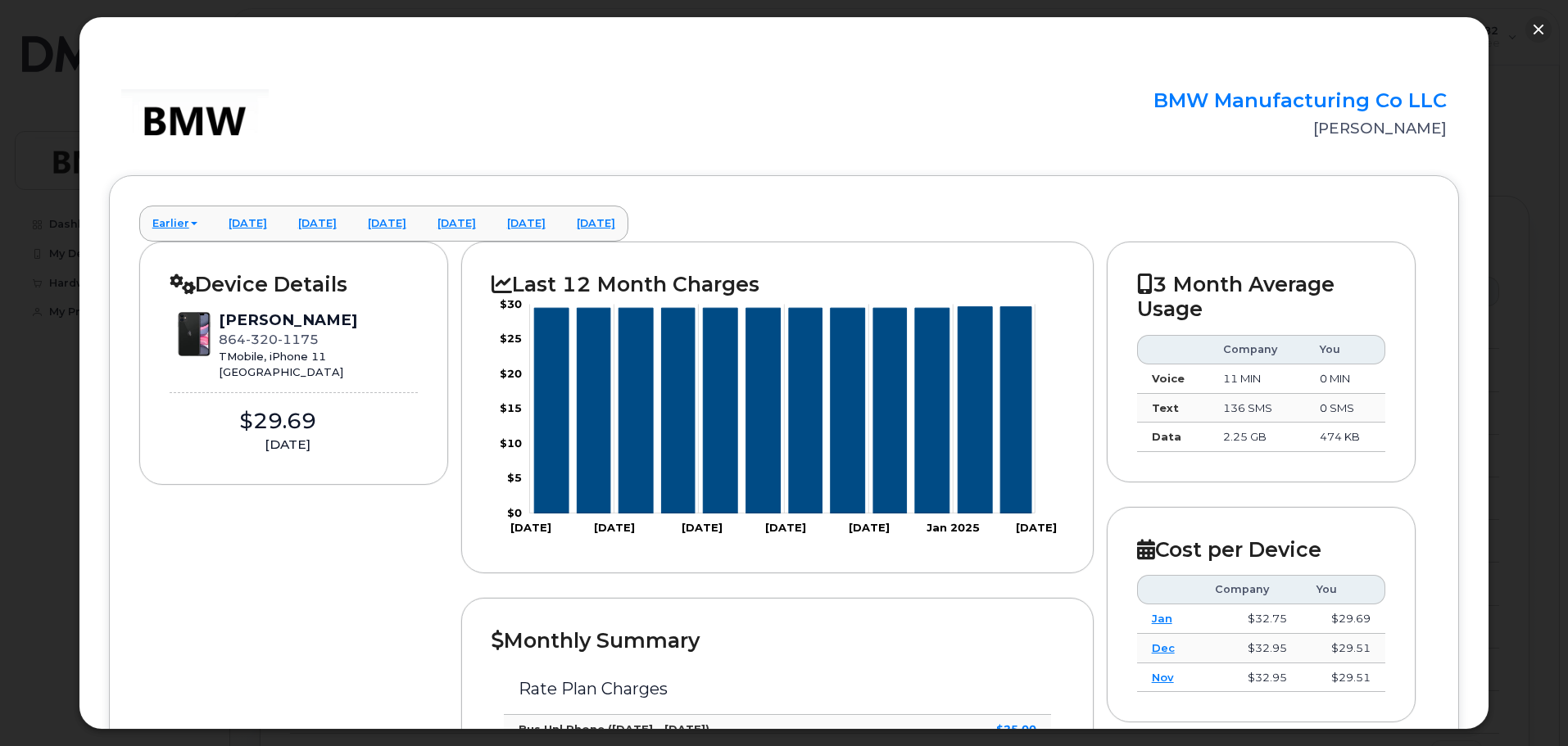
scroll to position [245, 0]
click at [1544, 28] on button "button" at bounding box center [1538, 29] width 26 height 26
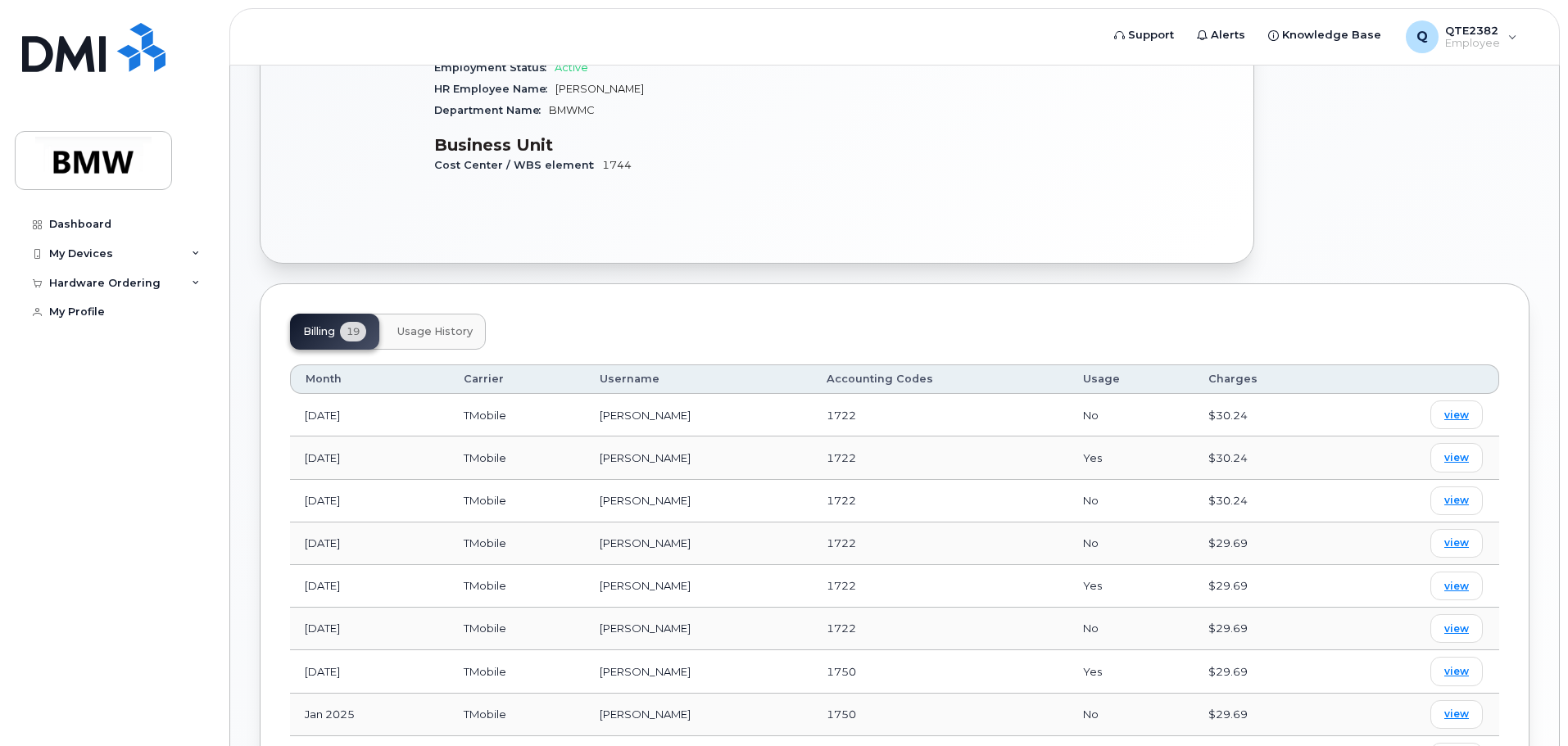
scroll to position [410, 0]
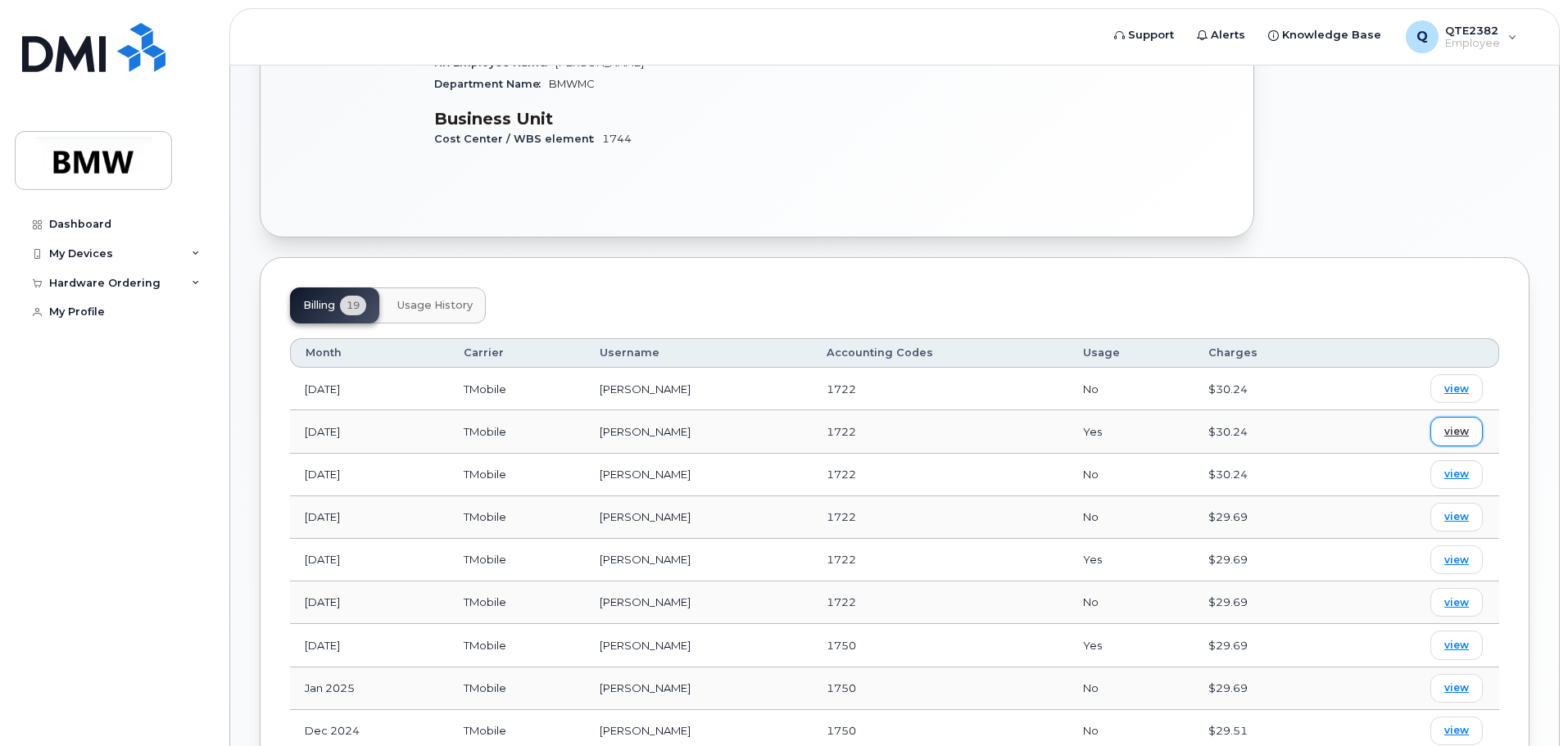
click at [1459, 424] on span "view" at bounding box center [1456, 431] width 24 height 15
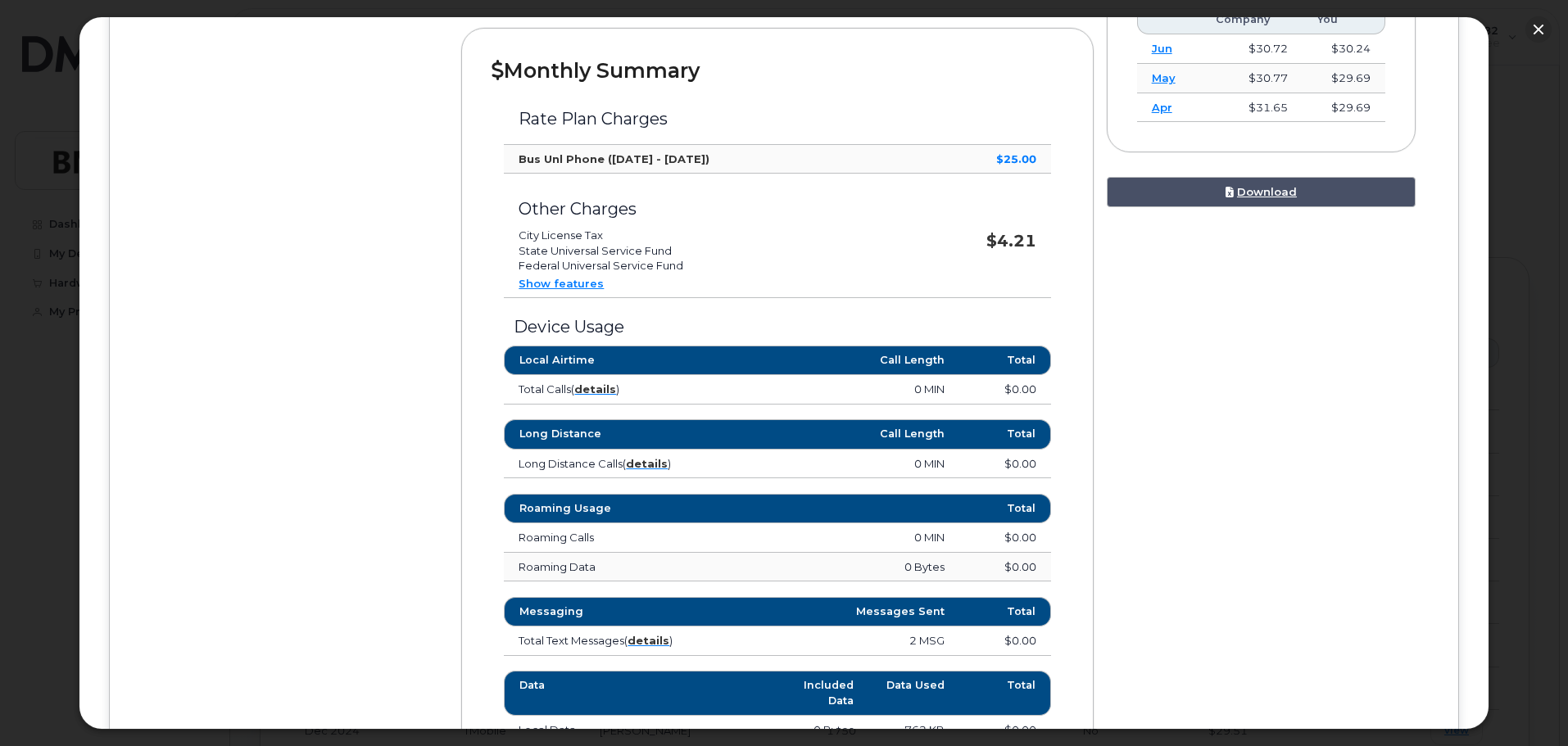
scroll to position [573, 0]
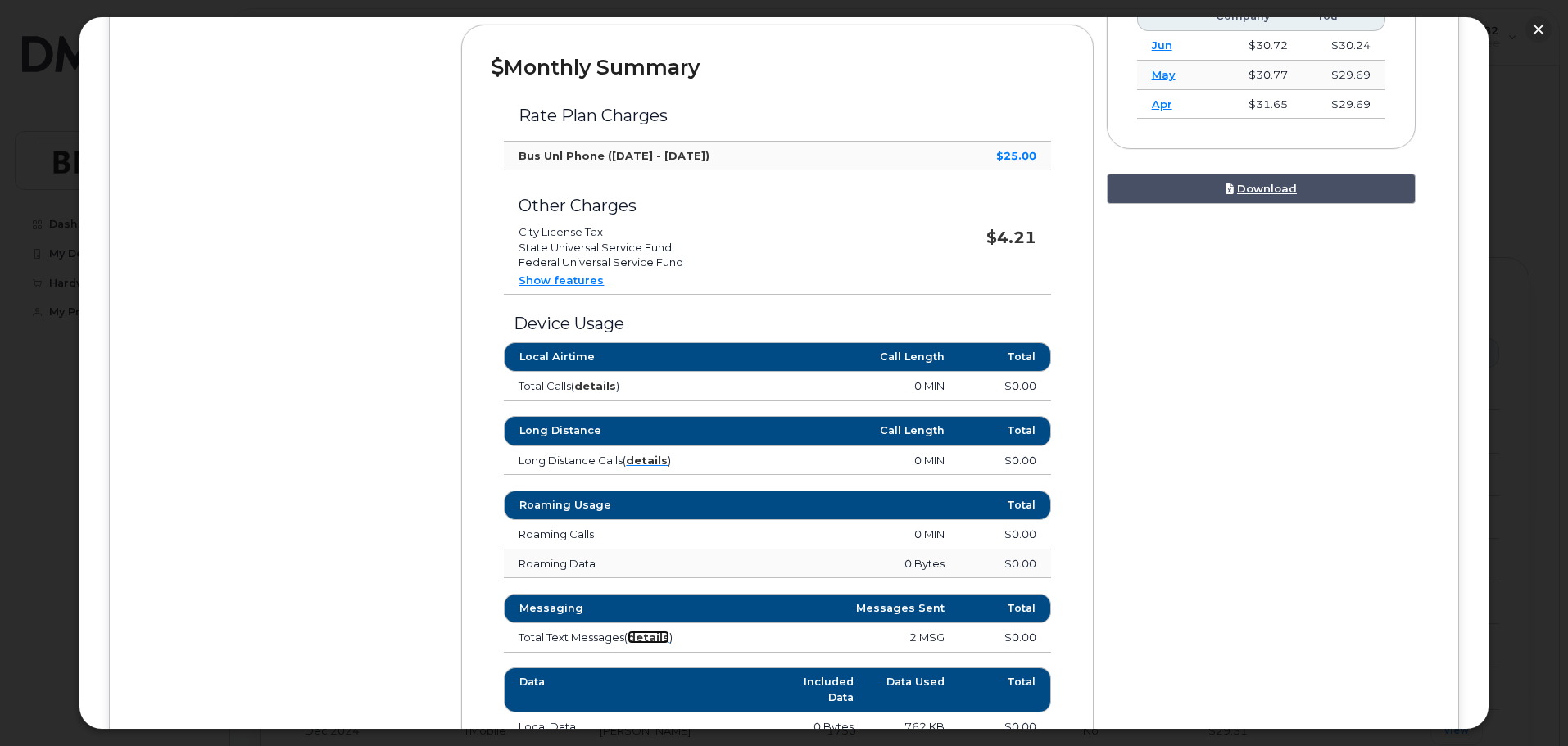
click at [658, 636] on strong "details" at bounding box center [649, 636] width 42 height 13
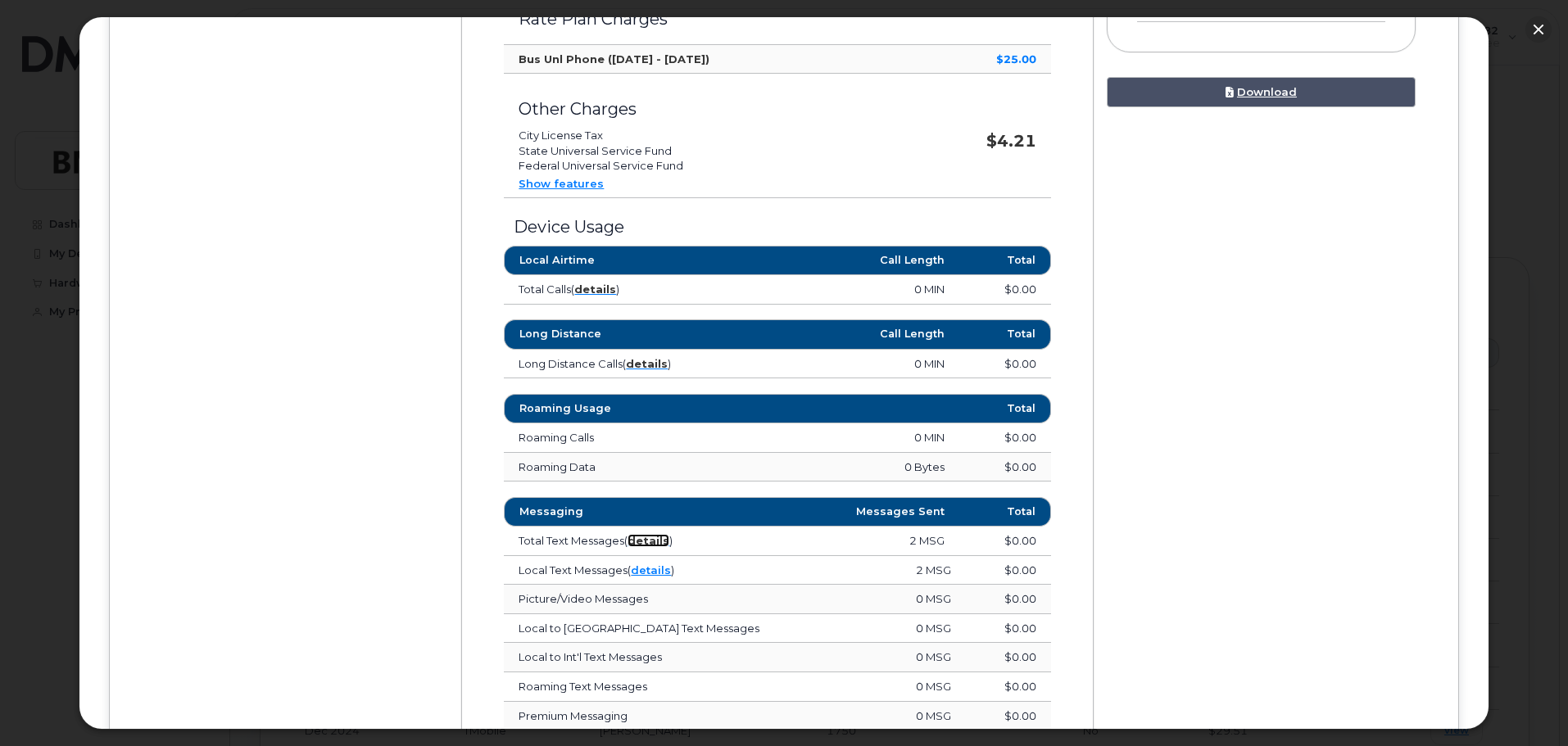
scroll to position [819, 0]
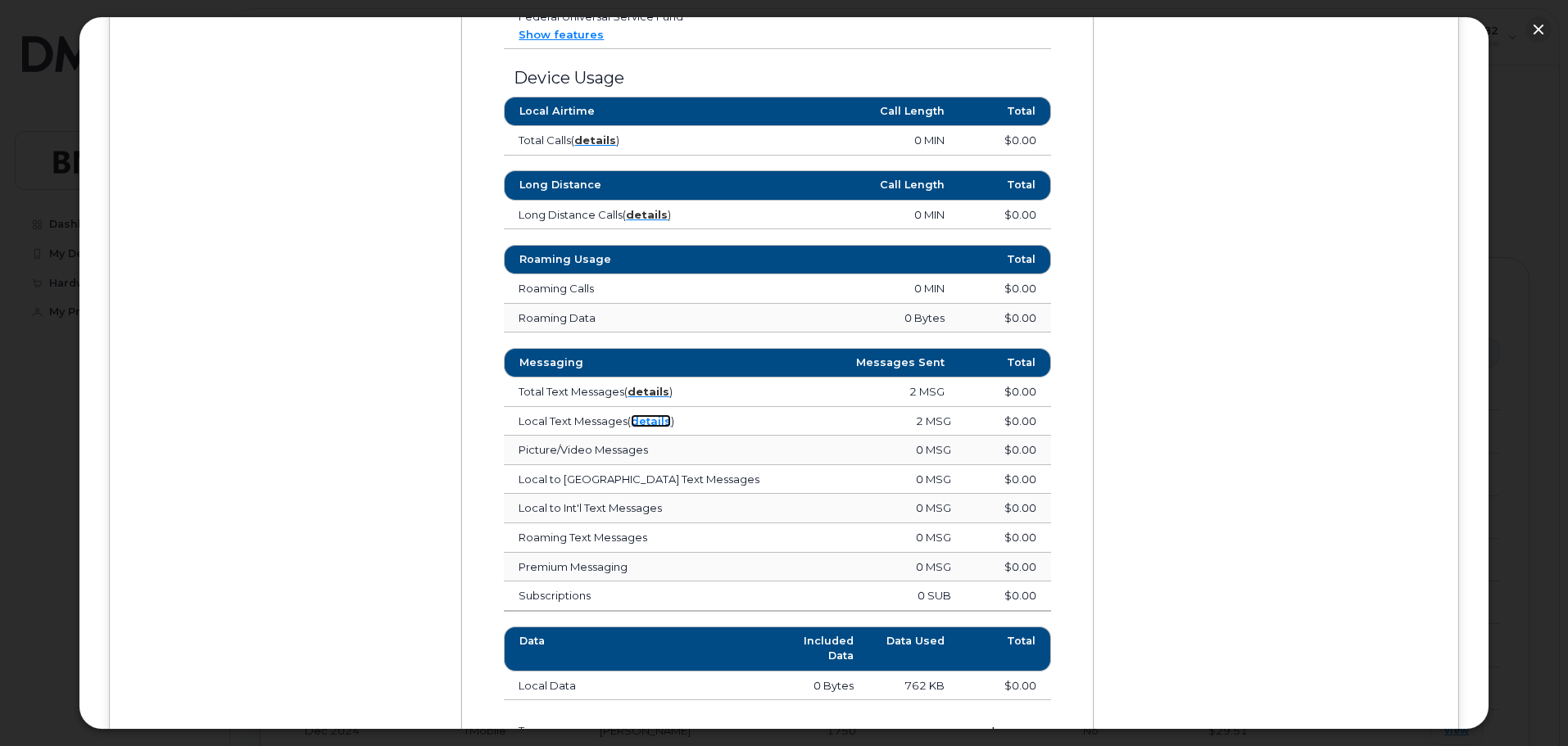
click at [658, 419] on link "details" at bounding box center [650, 420] width 40 height 13
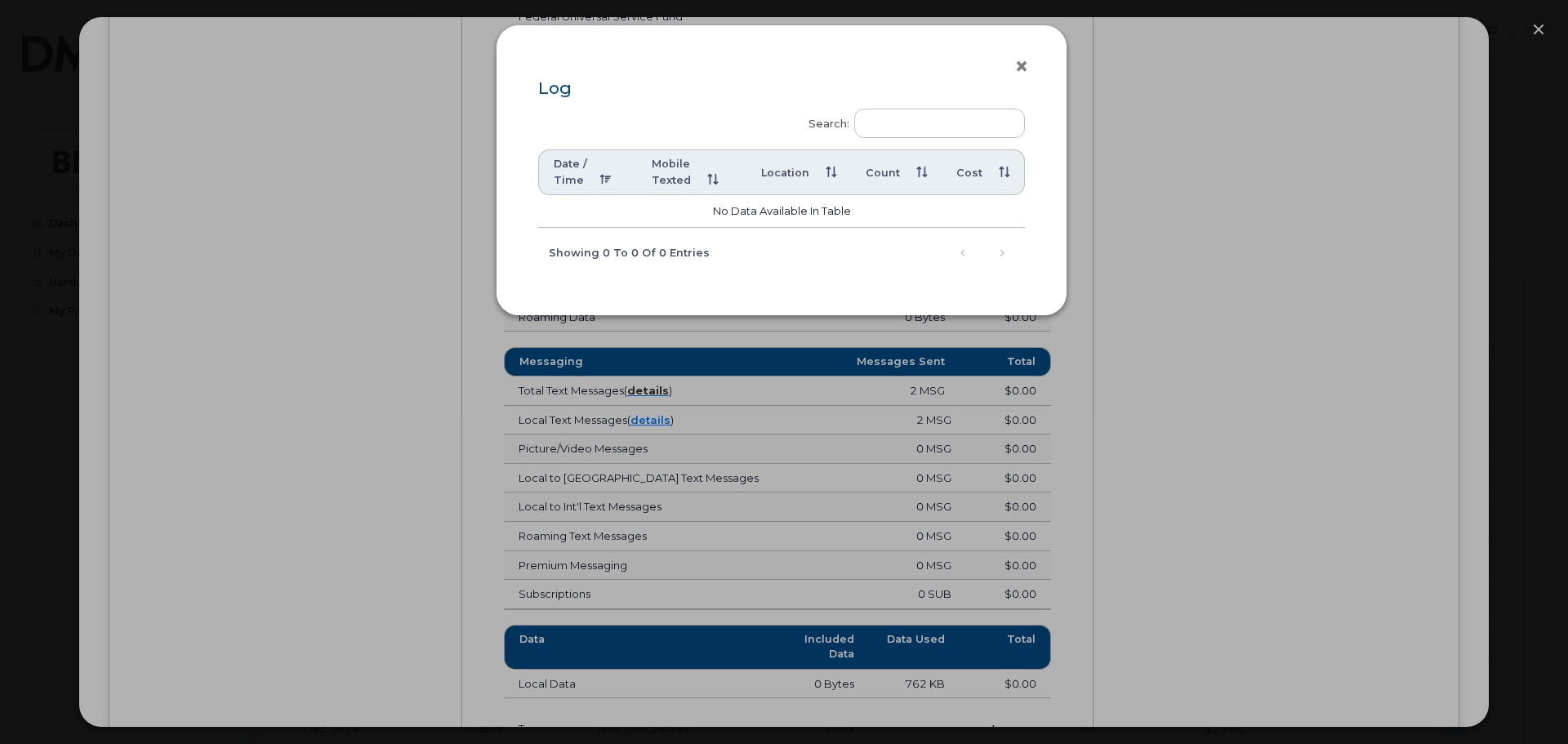
click at [1022, 58] on button "×" at bounding box center [1025, 66] width 22 height 24
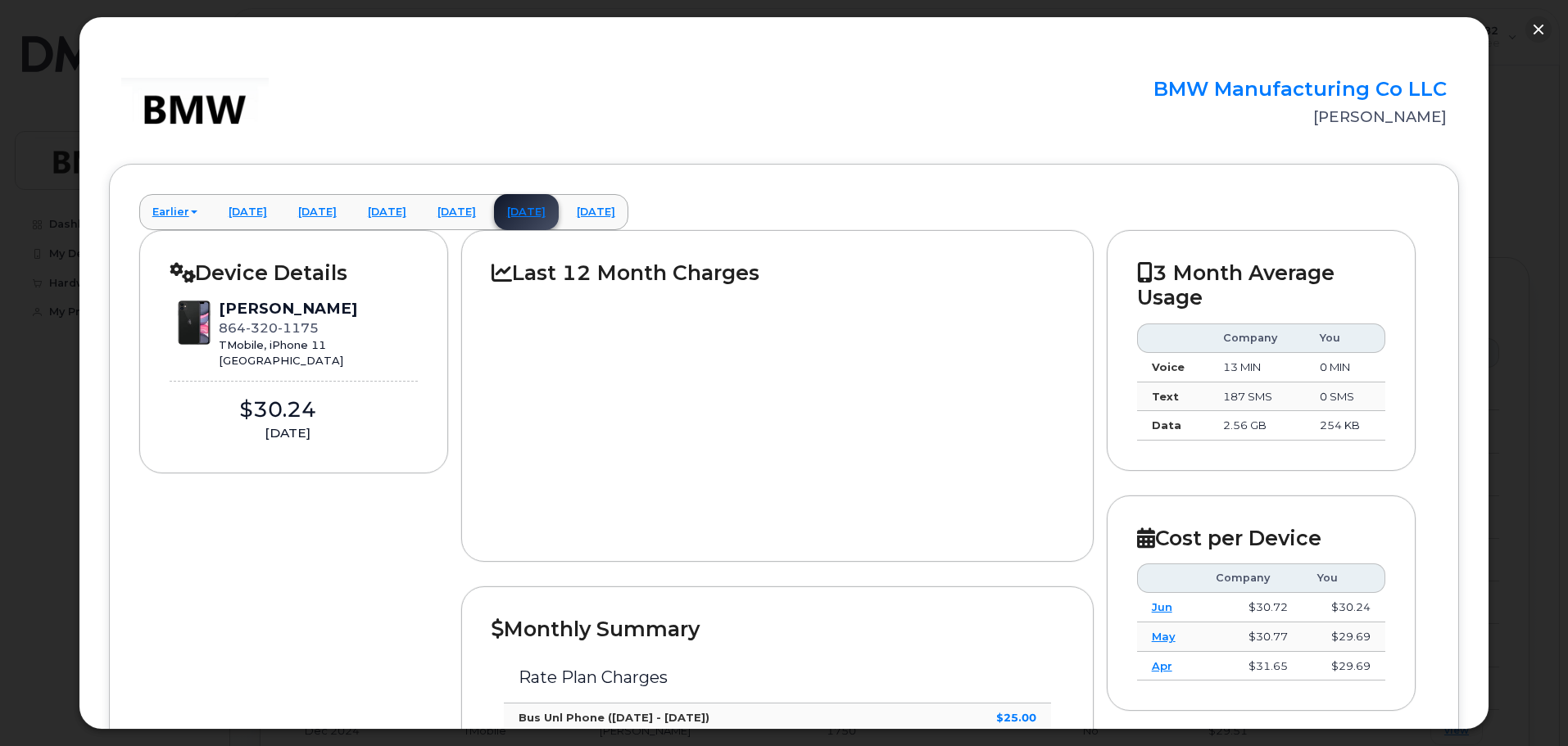
scroll to position [0, 0]
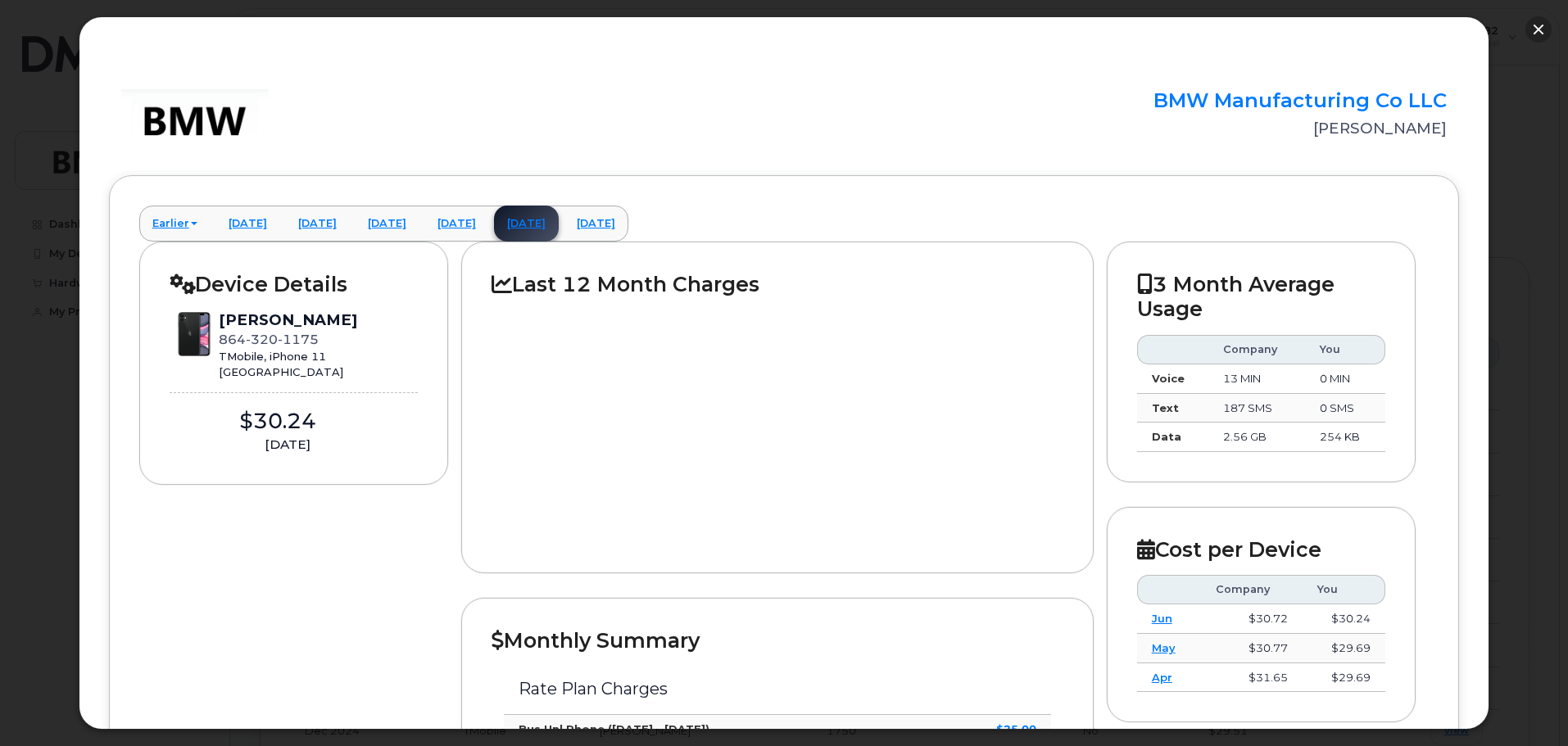
click at [1528, 25] on button "button" at bounding box center [1538, 29] width 26 height 26
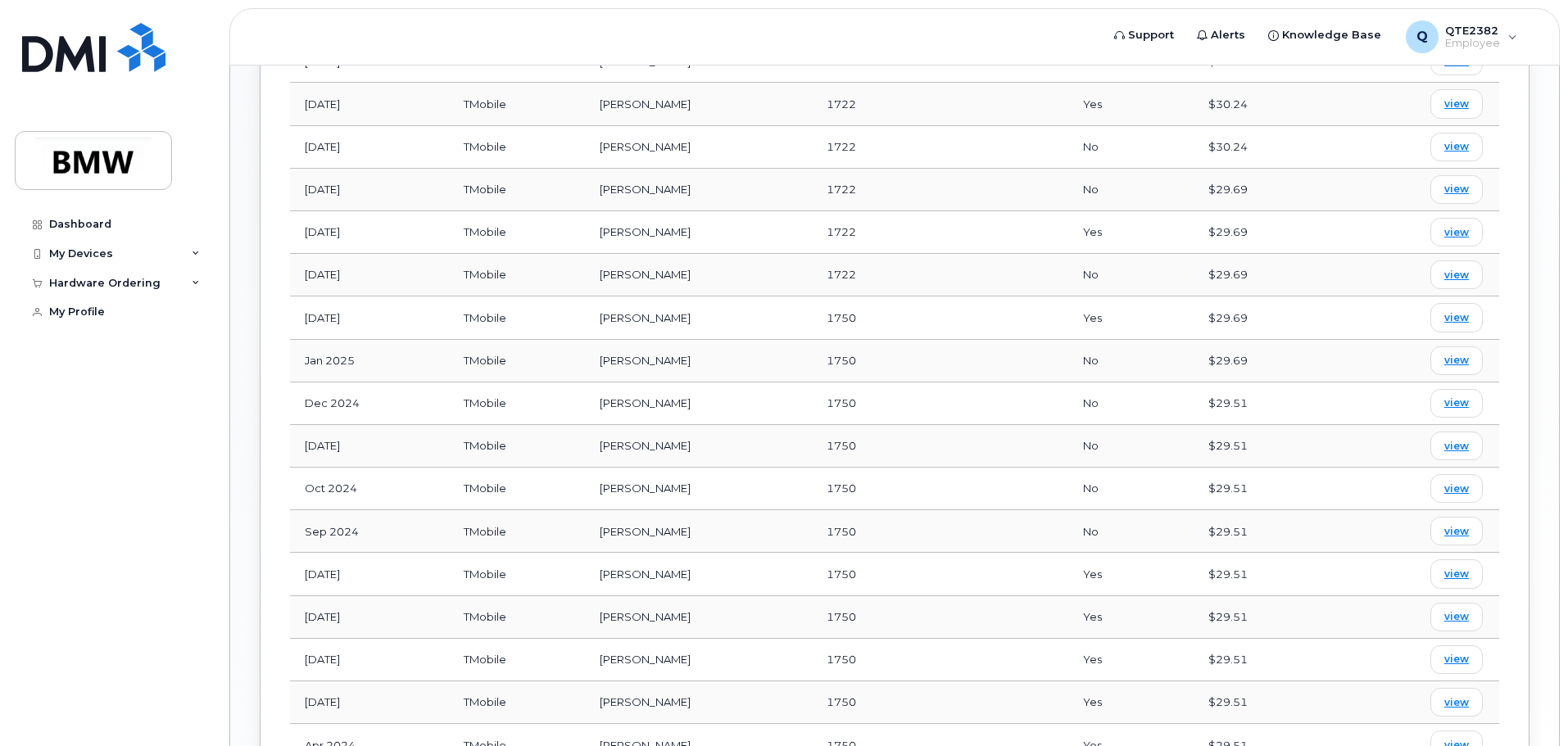
scroll to position [492, 0]
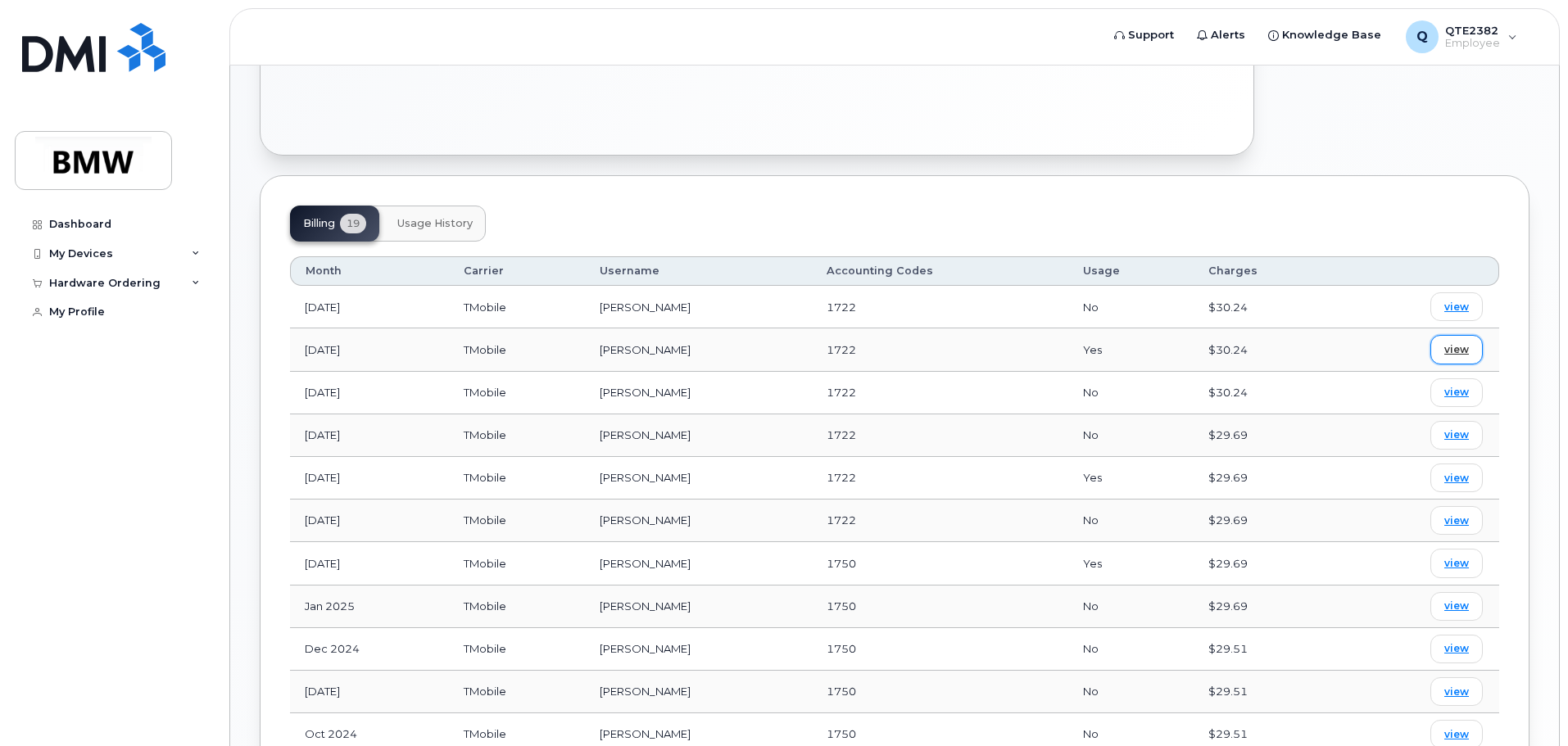
click at [1459, 342] on span "view" at bounding box center [1456, 349] width 24 height 15
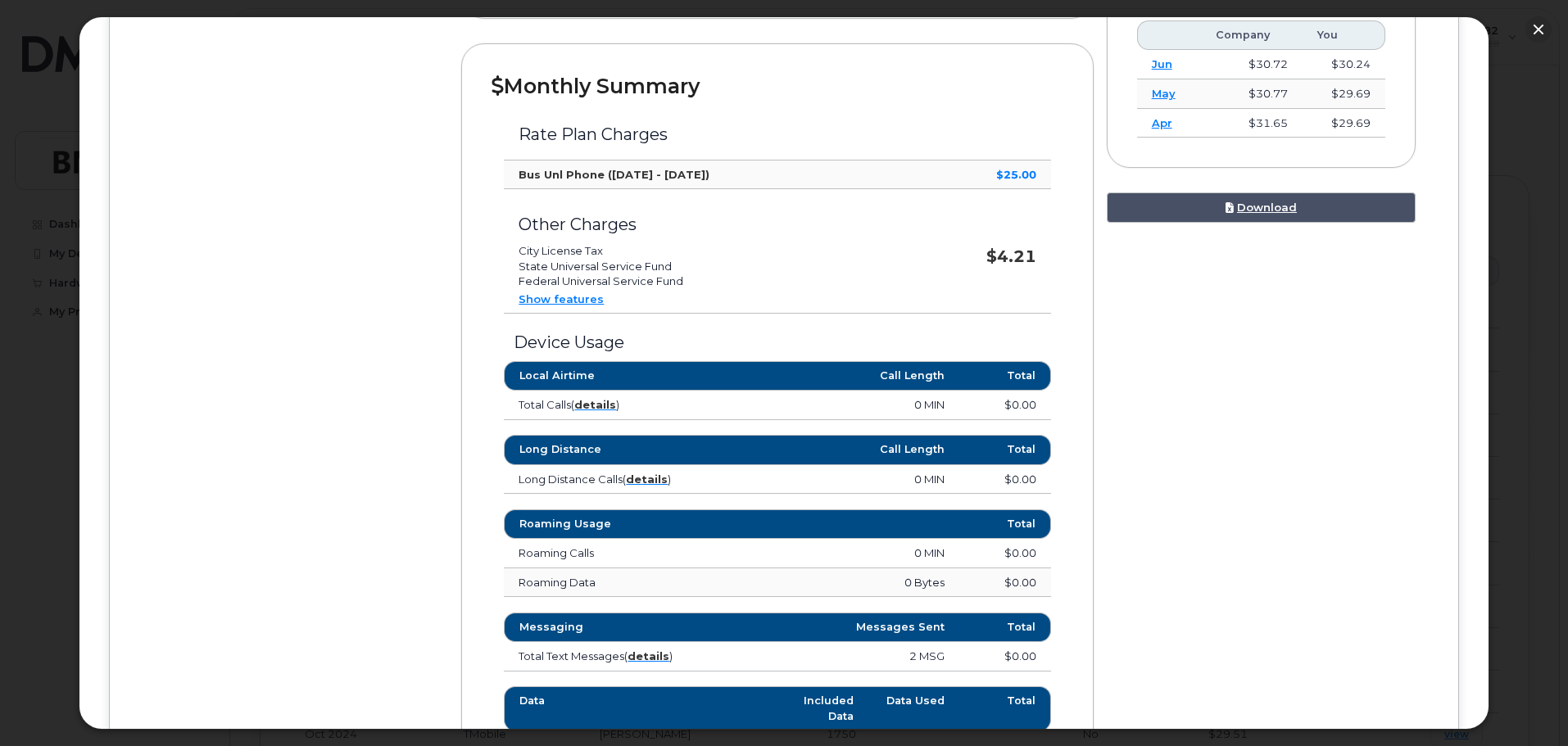
scroll to position [573, 0]
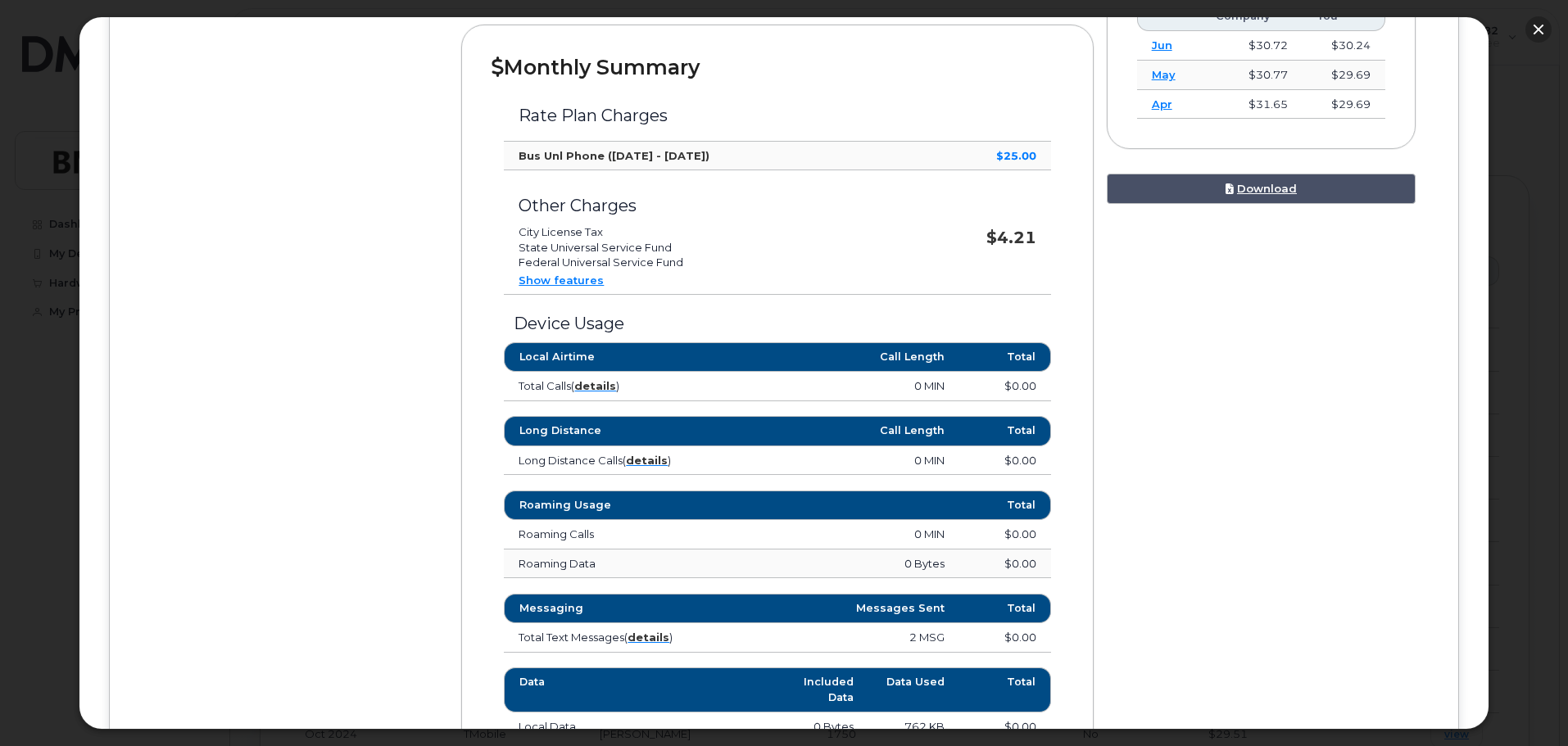
click at [1541, 29] on button "button" at bounding box center [1538, 29] width 26 height 26
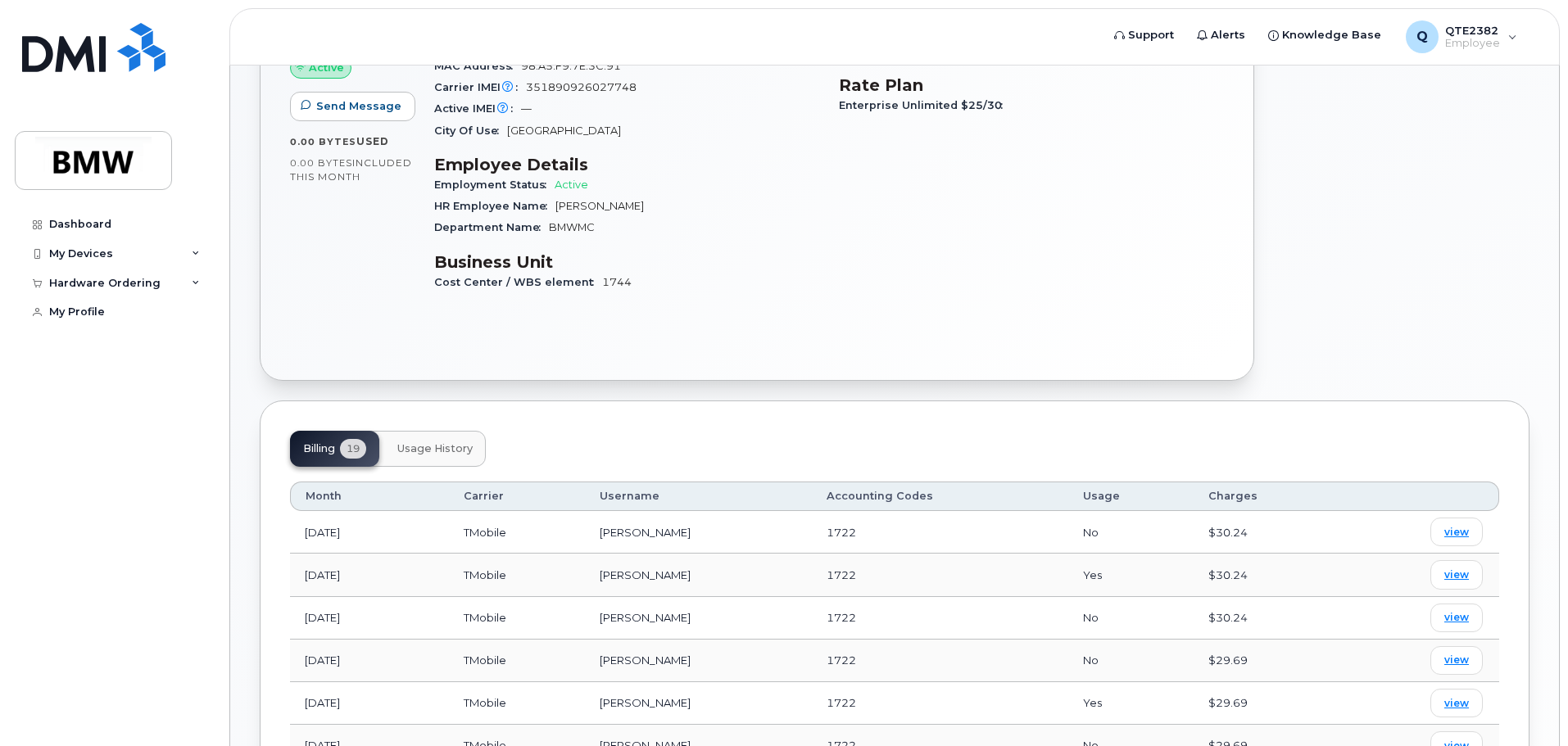
scroll to position [0, 0]
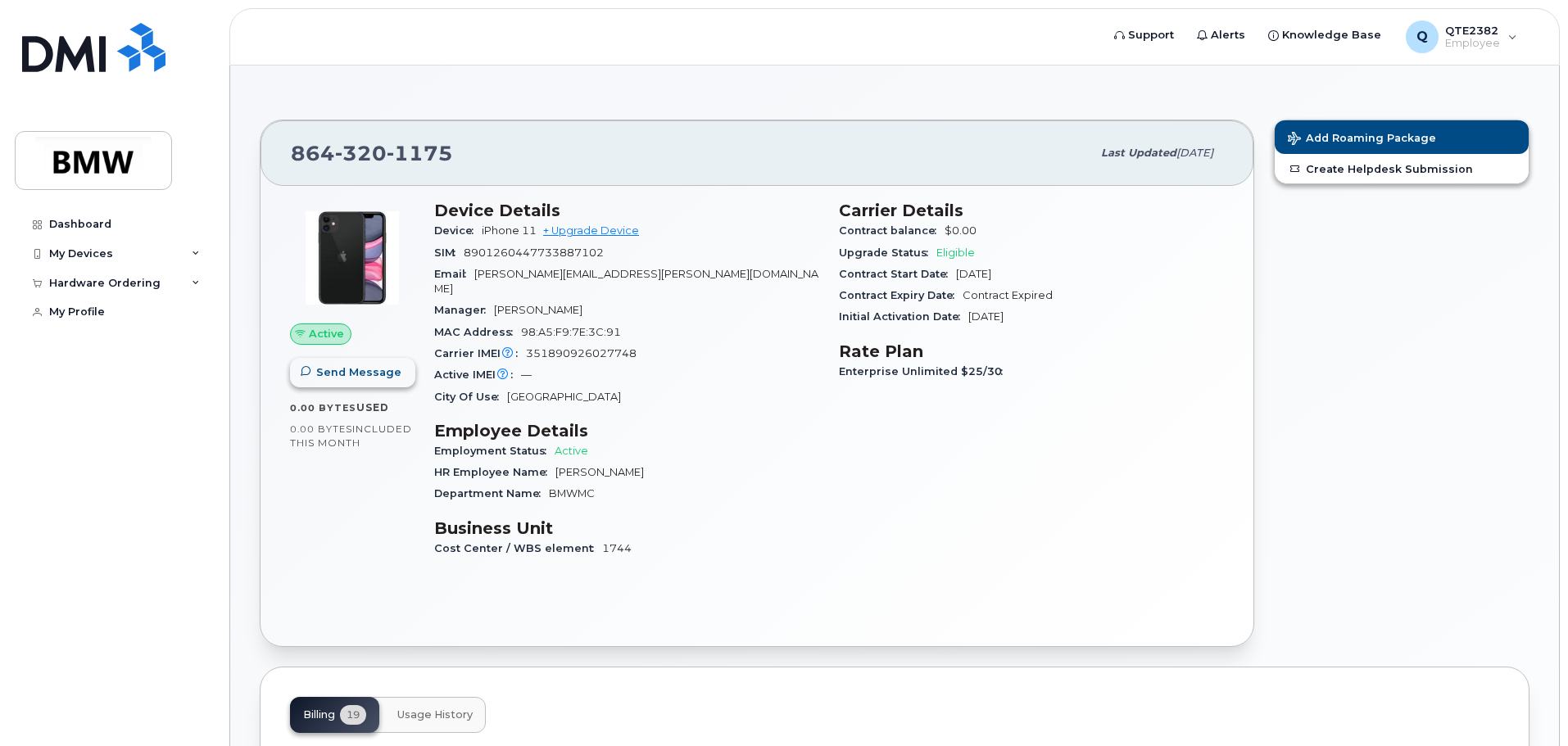
click at [321, 381] on button "Send Message" at bounding box center [352, 373] width 125 height 29
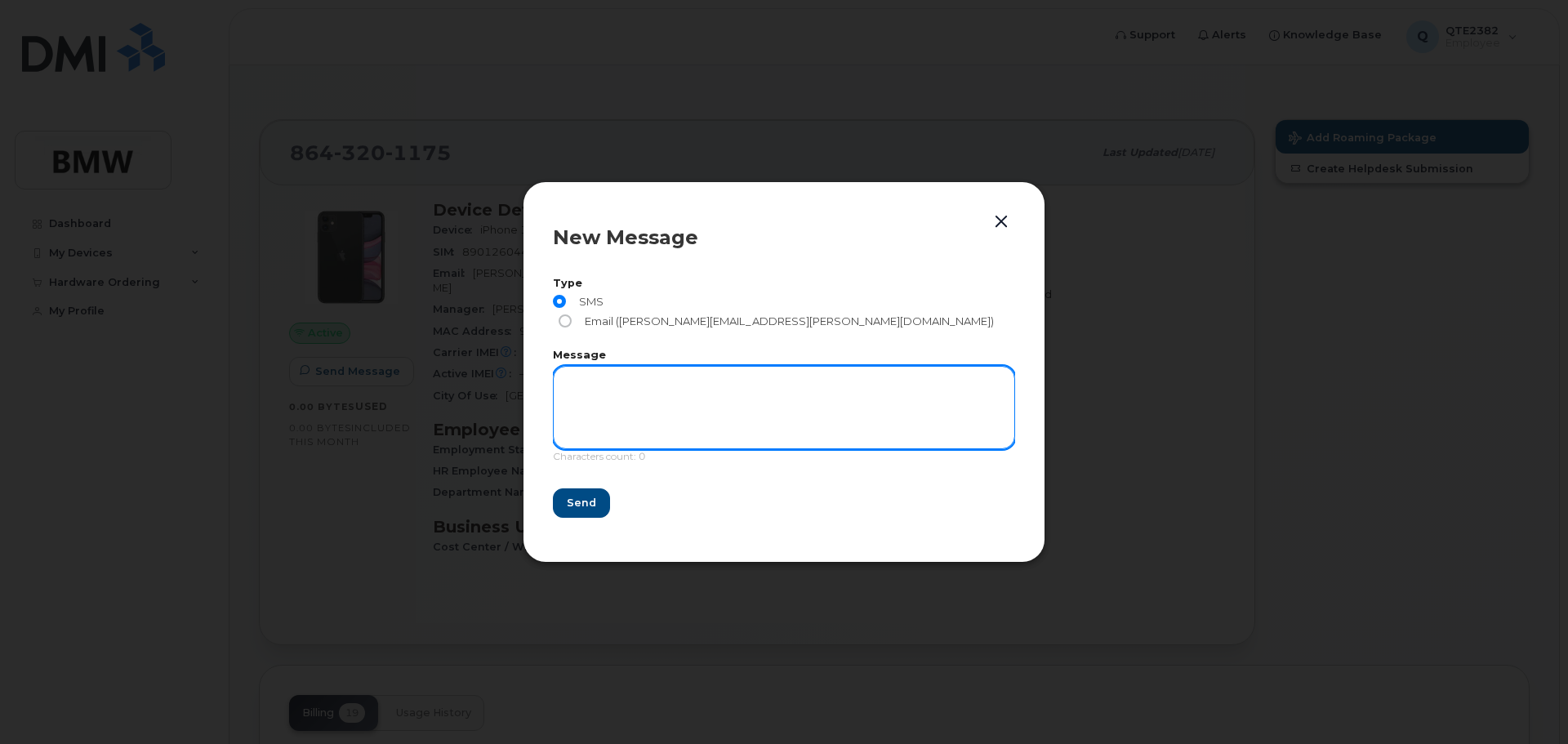
click at [834, 367] on textarea at bounding box center [784, 407] width 462 height 83
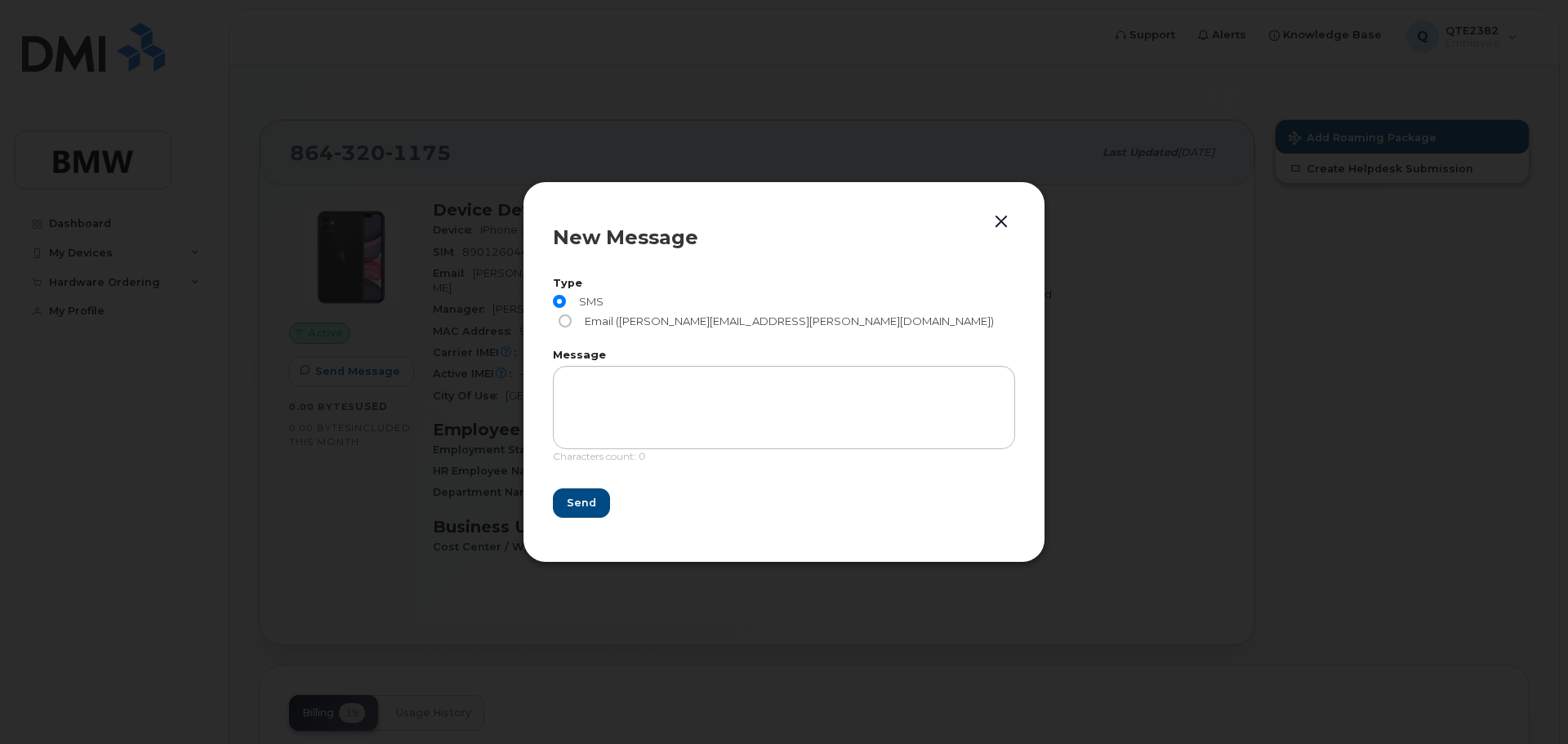
click at [1001, 233] on button "button" at bounding box center [1000, 221] width 24 height 22
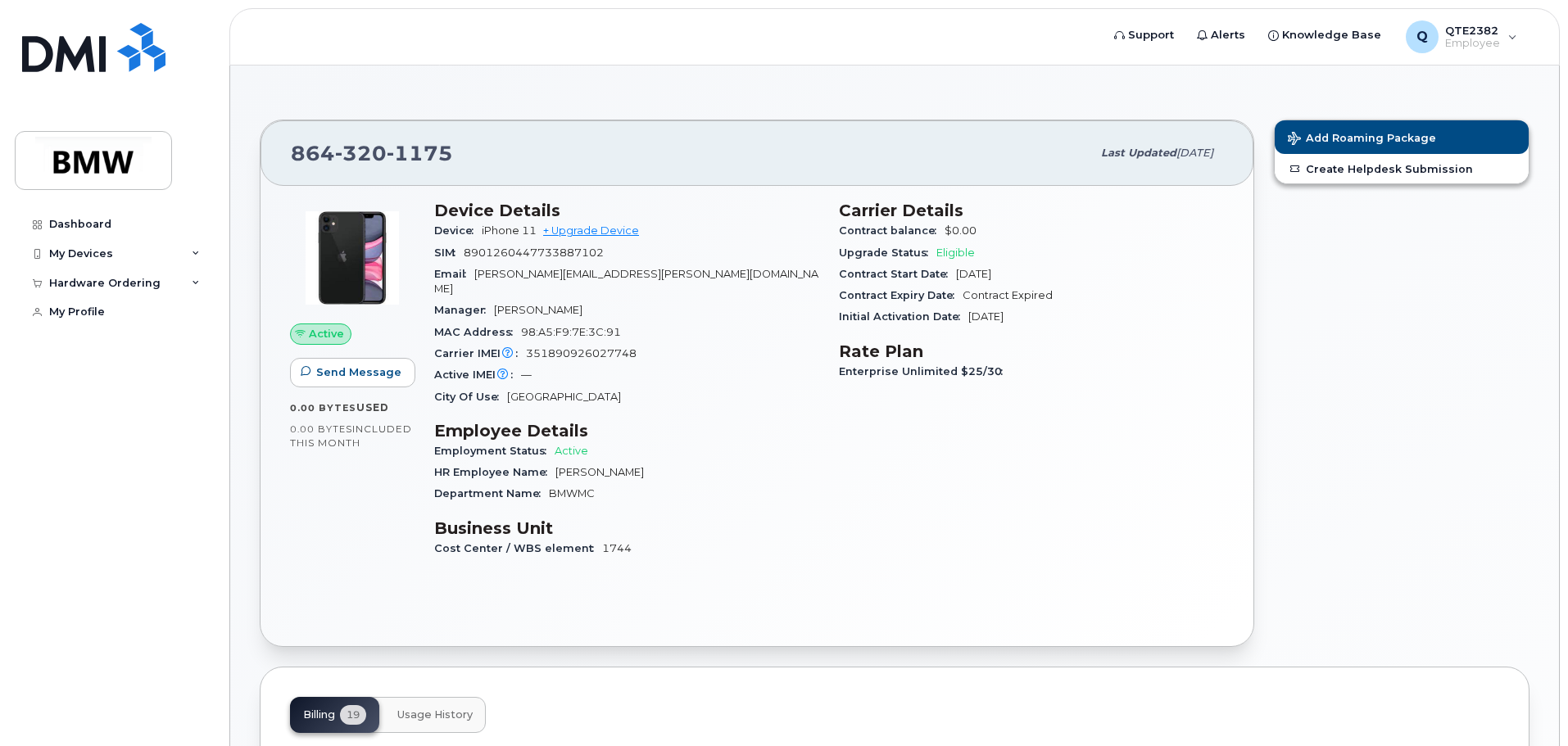
click at [327, 335] on span "Active" at bounding box center [327, 333] width 35 height 16
click at [301, 336] on icon at bounding box center [300, 334] width 11 height 11
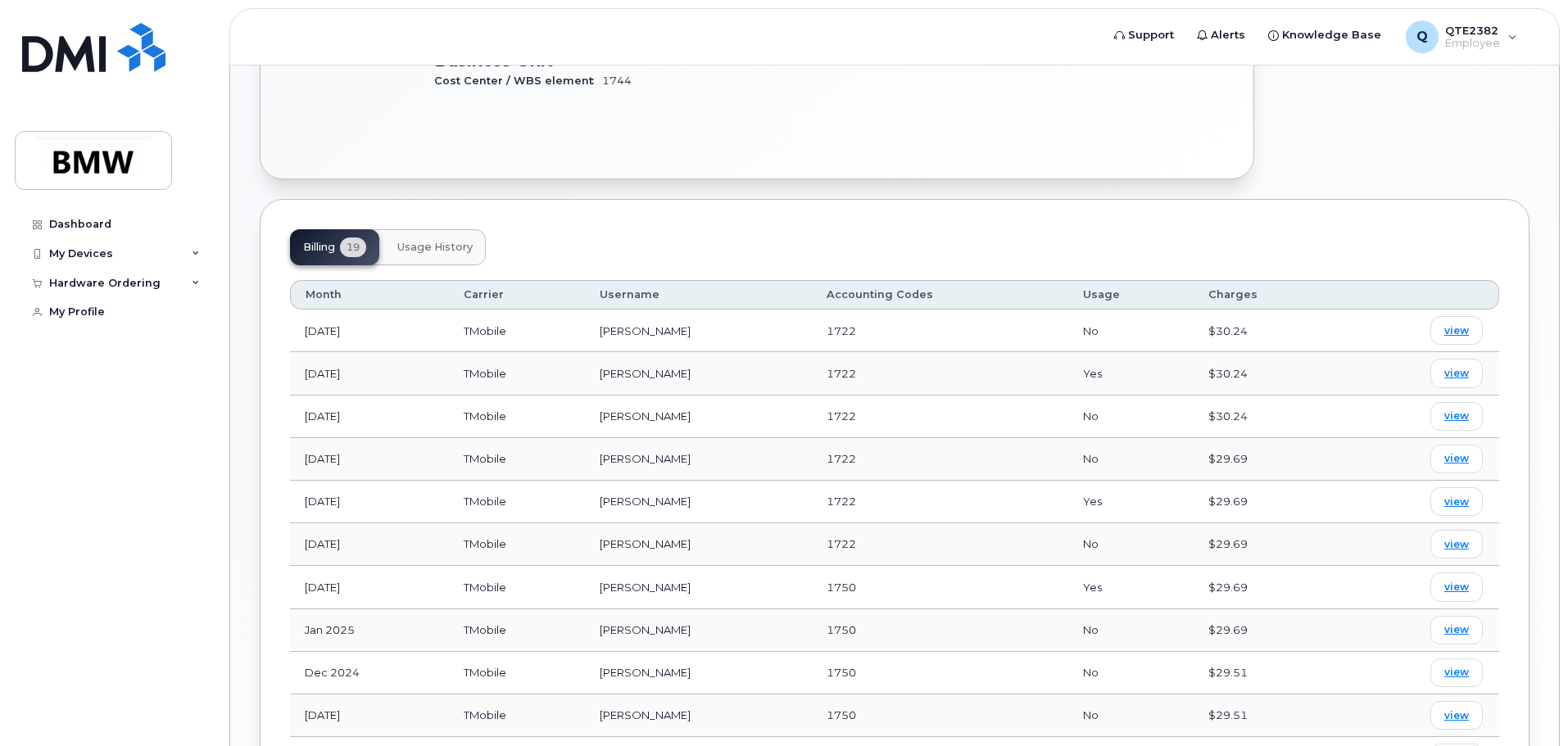
scroll to position [464, 0]
